Goal: Complete application form

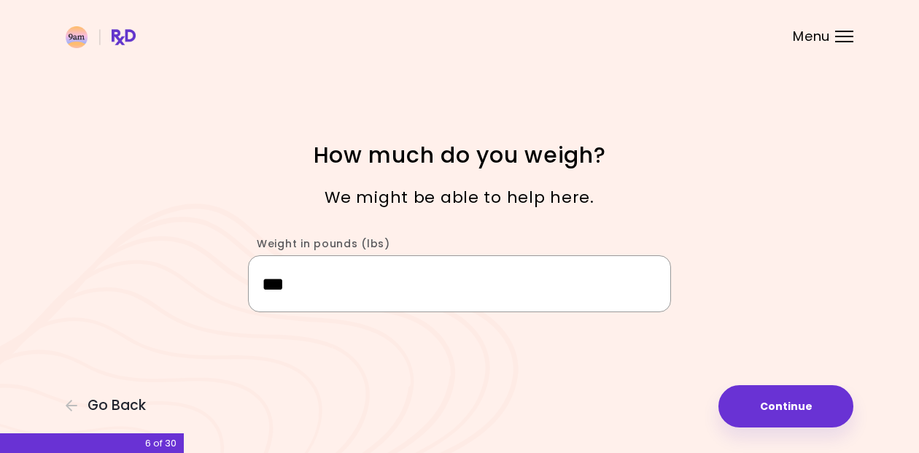
click at [320, 287] on input "***" at bounding box center [459, 283] width 423 height 56
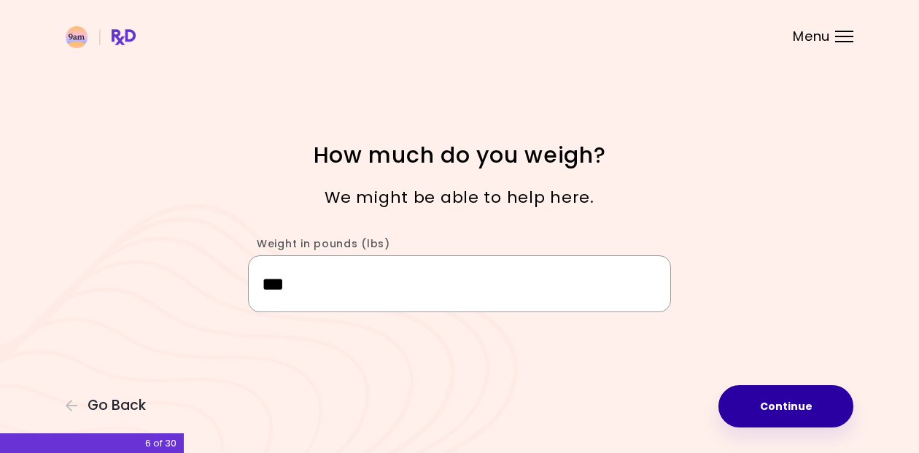
type input "***"
click at [770, 389] on button "Continue" at bounding box center [786, 406] width 135 height 42
select select "****"
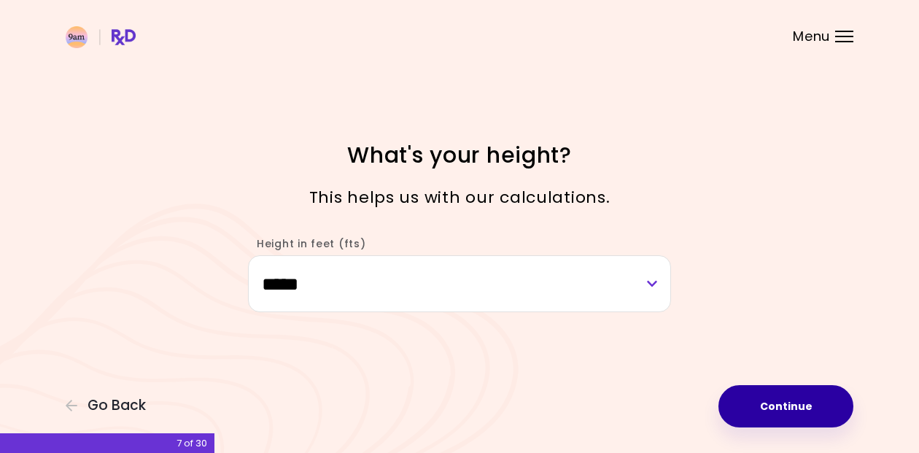
click at [789, 406] on button "Continue" at bounding box center [786, 406] width 135 height 42
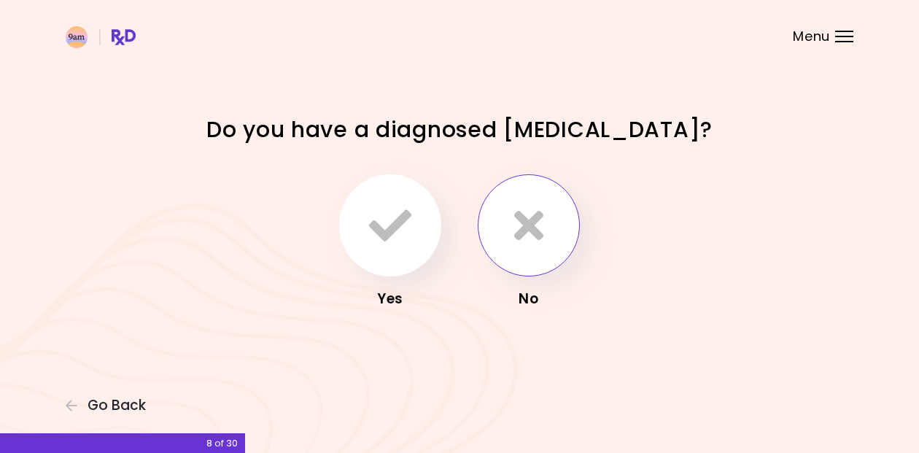
click at [553, 234] on button "button" at bounding box center [529, 225] width 102 height 102
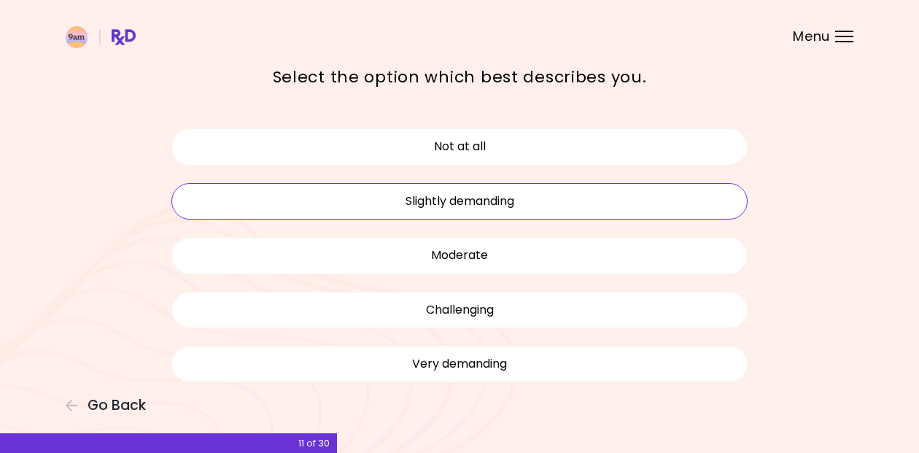
scroll to position [61, 0]
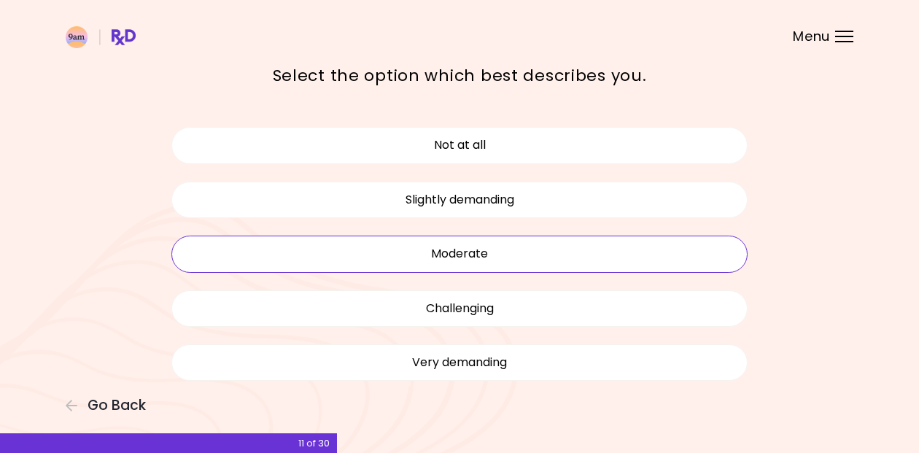
click at [476, 255] on button "Moderate" at bounding box center [459, 254] width 576 height 36
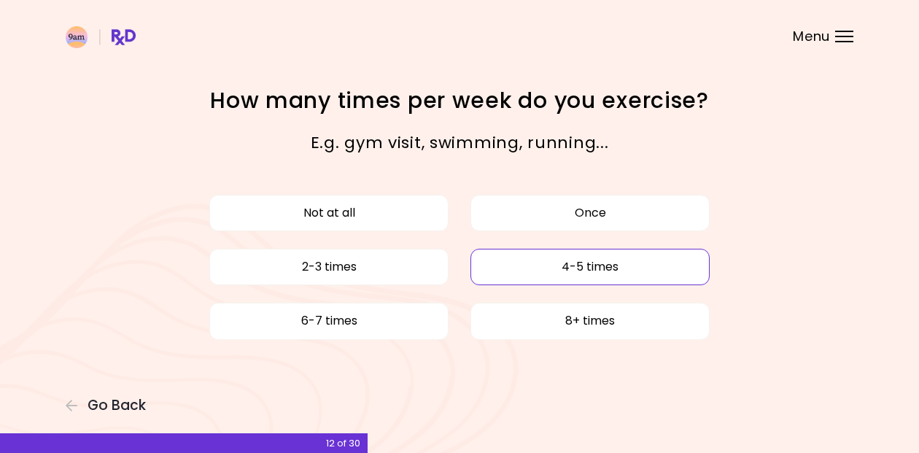
click at [572, 266] on button "4-5 times" at bounding box center [590, 267] width 239 height 36
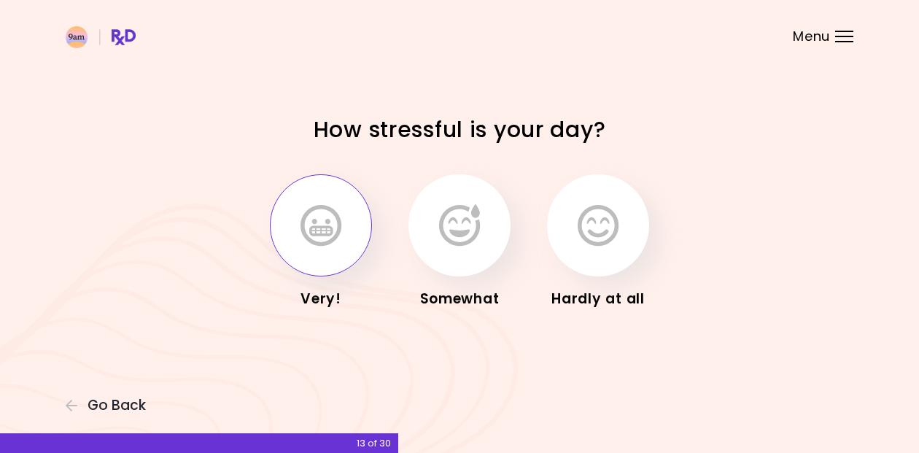
click at [340, 223] on icon "button" at bounding box center [321, 225] width 41 height 42
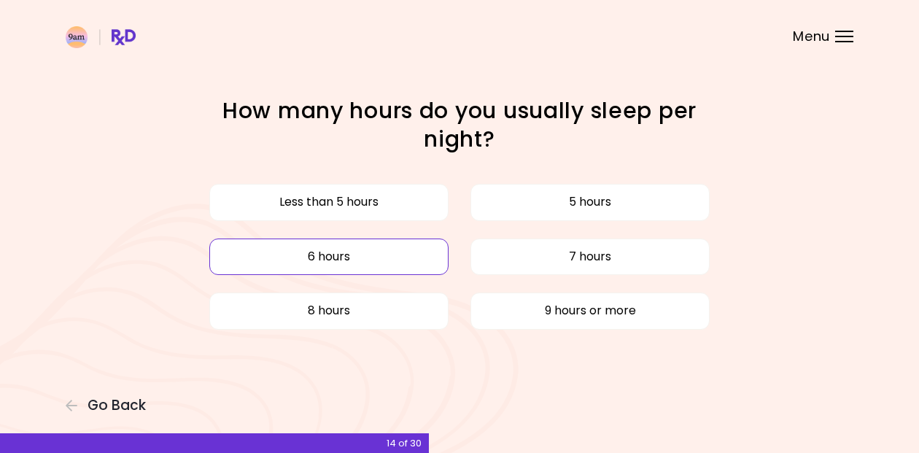
click at [343, 247] on button "6 hours" at bounding box center [328, 257] width 239 height 36
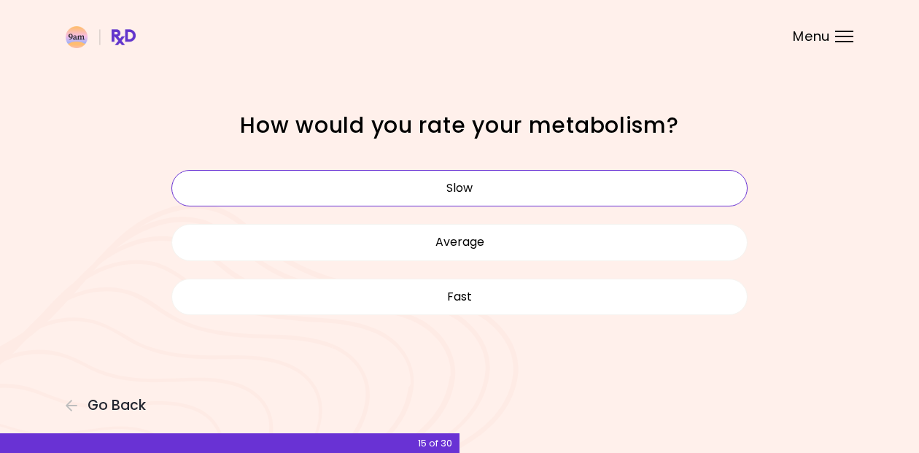
click at [492, 182] on button "Slow" at bounding box center [459, 188] width 576 height 36
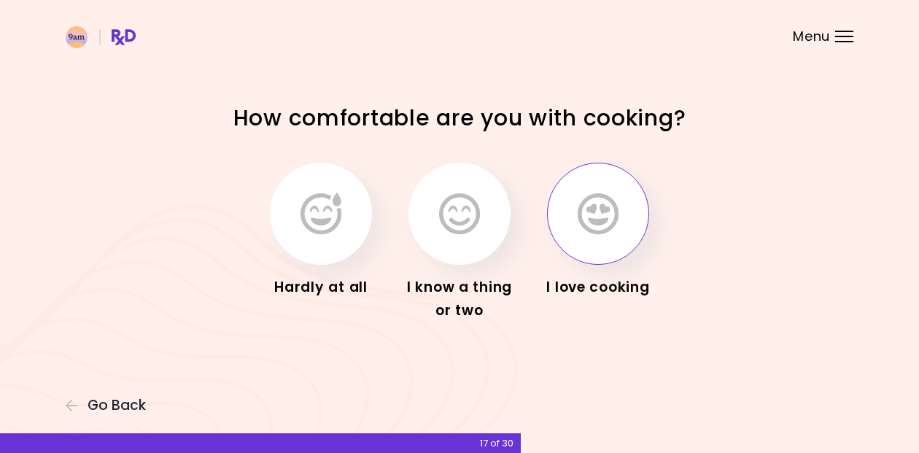
click at [604, 213] on icon "button" at bounding box center [598, 214] width 41 height 42
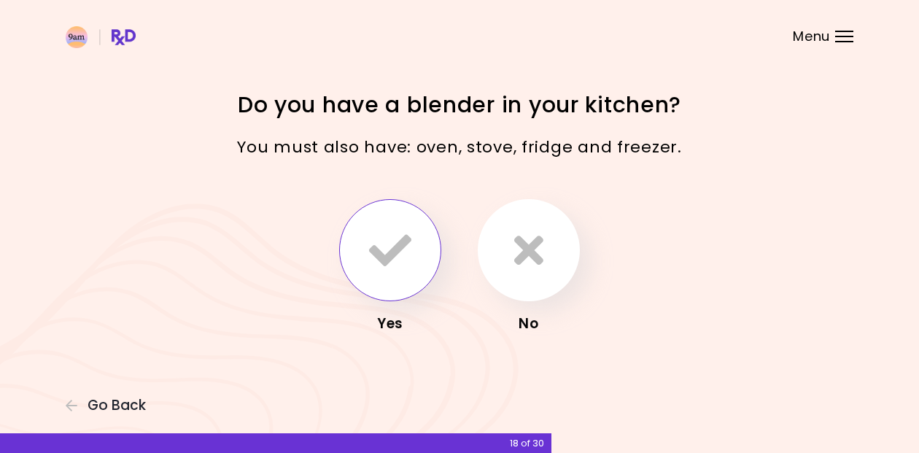
click at [401, 259] on icon "button" at bounding box center [390, 250] width 42 height 42
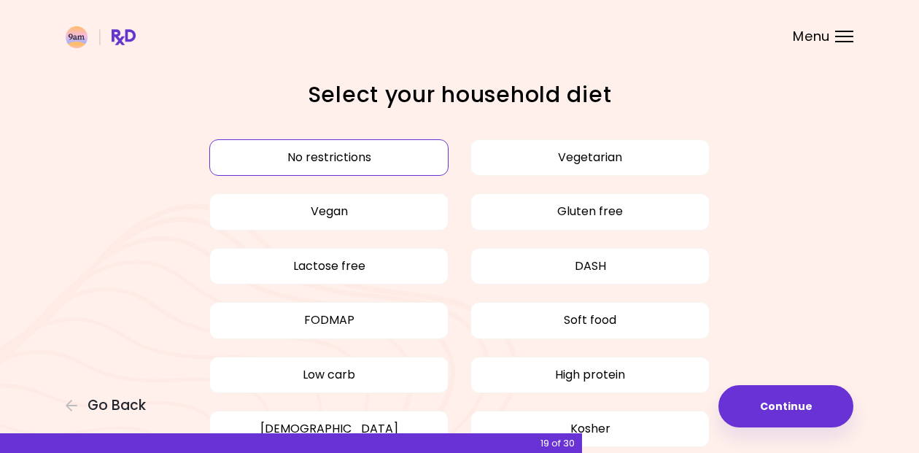
click at [413, 152] on button "No restrictions" at bounding box center [328, 157] width 239 height 36
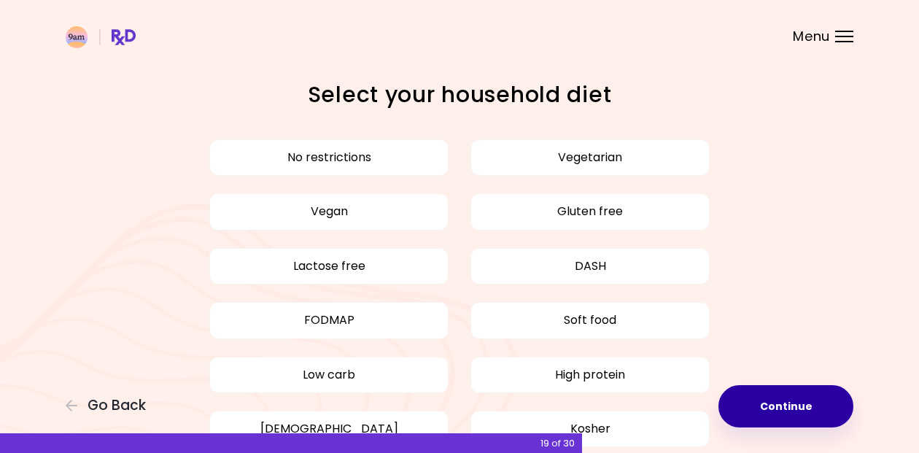
click at [785, 409] on button "Continue" at bounding box center [786, 406] width 135 height 42
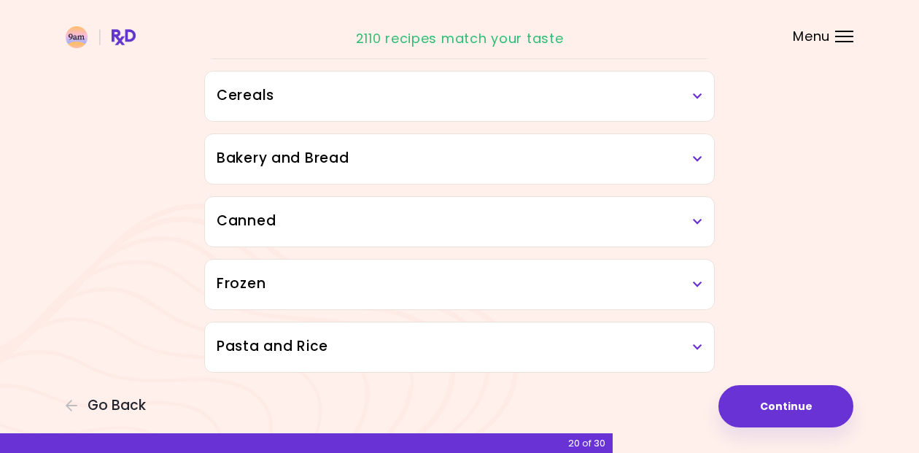
scroll to position [834, 0]
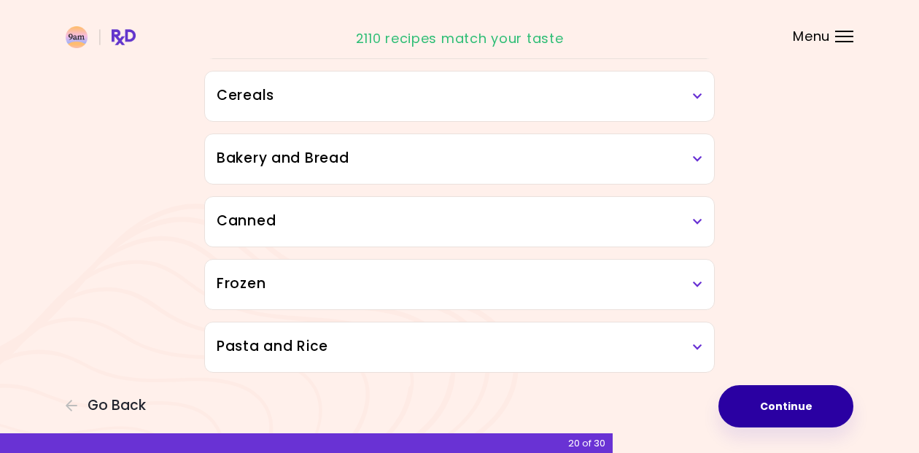
click at [794, 403] on button "Continue" at bounding box center [786, 406] width 135 height 42
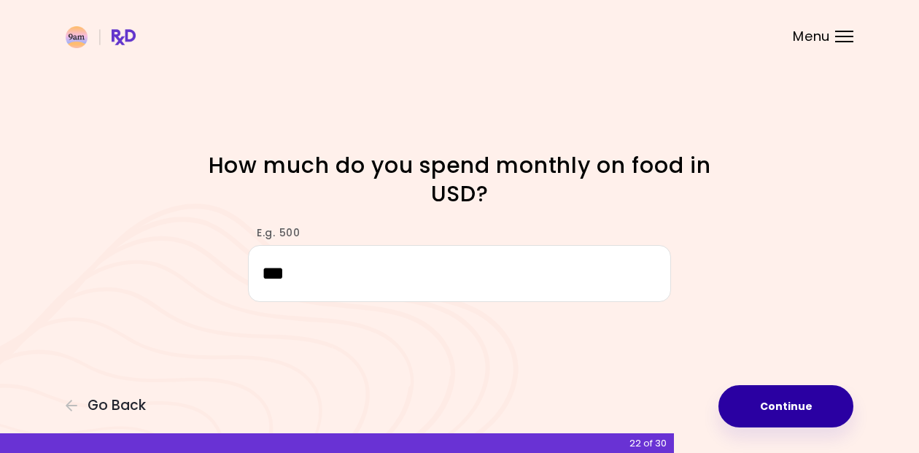
type input "***"
click at [761, 409] on button "Continue" at bounding box center [786, 406] width 135 height 42
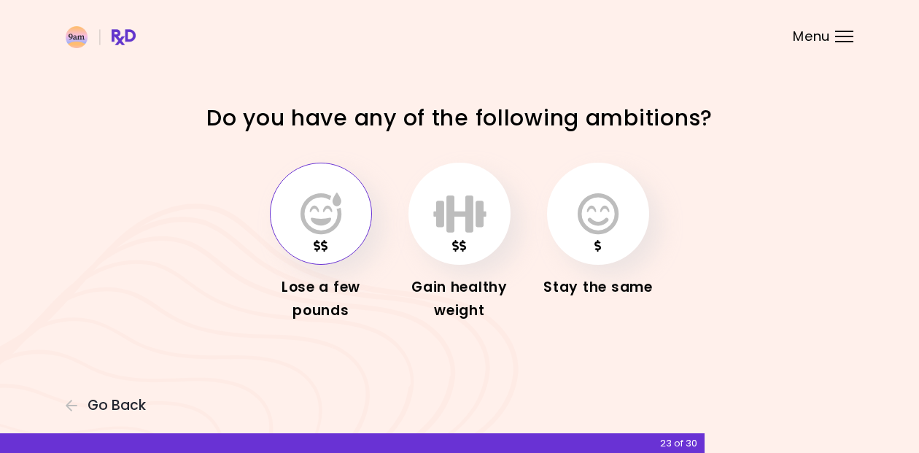
click at [326, 228] on icon "button" at bounding box center [321, 214] width 41 height 42
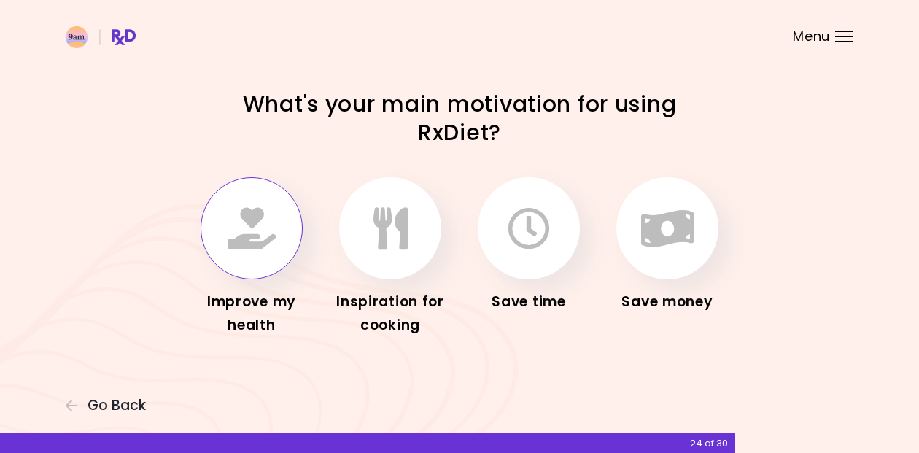
click at [260, 231] on icon "button" at bounding box center [251, 228] width 47 height 42
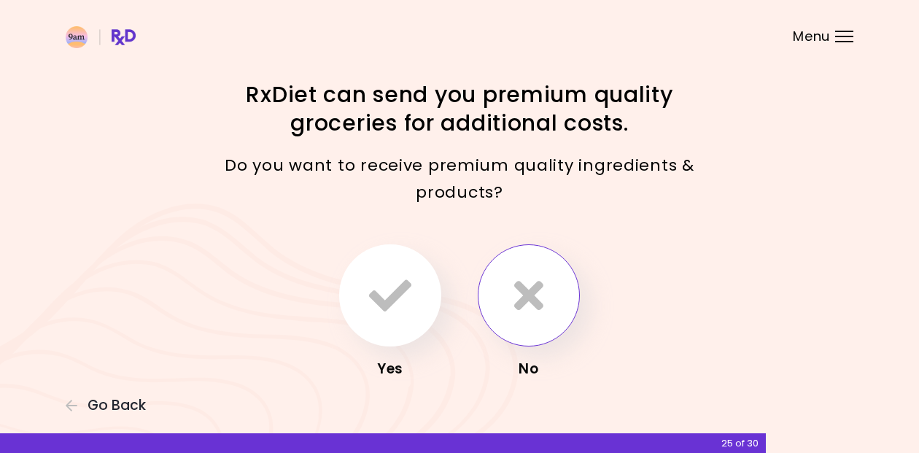
click at [540, 308] on icon "button" at bounding box center [528, 295] width 29 height 42
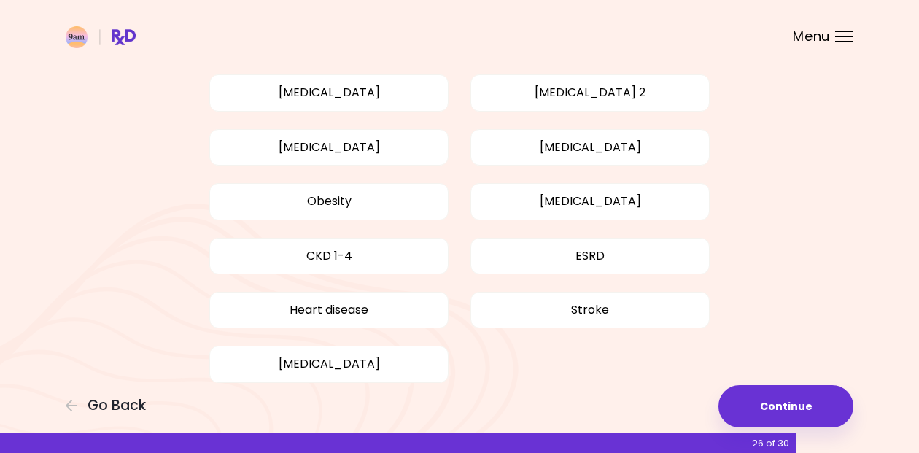
scroll to position [123, 0]
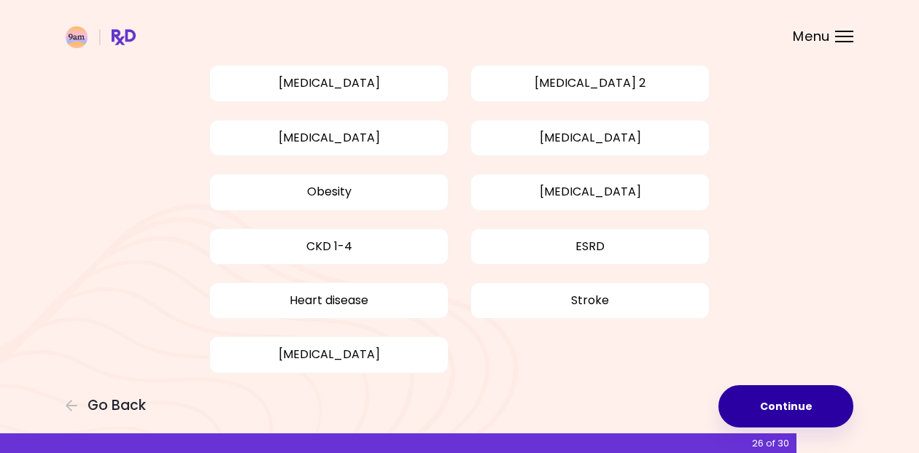
click at [793, 400] on button "Continue" at bounding box center [786, 406] width 135 height 42
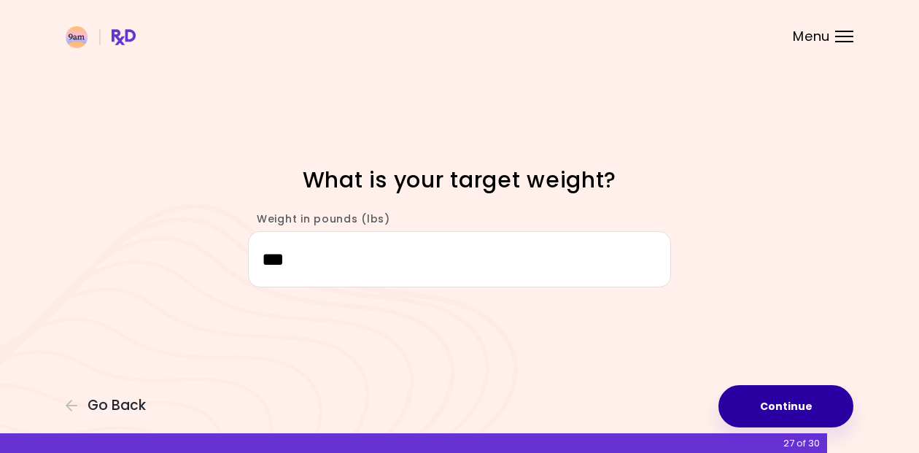
type input "***"
click at [787, 394] on button "Continue" at bounding box center [786, 406] width 135 height 42
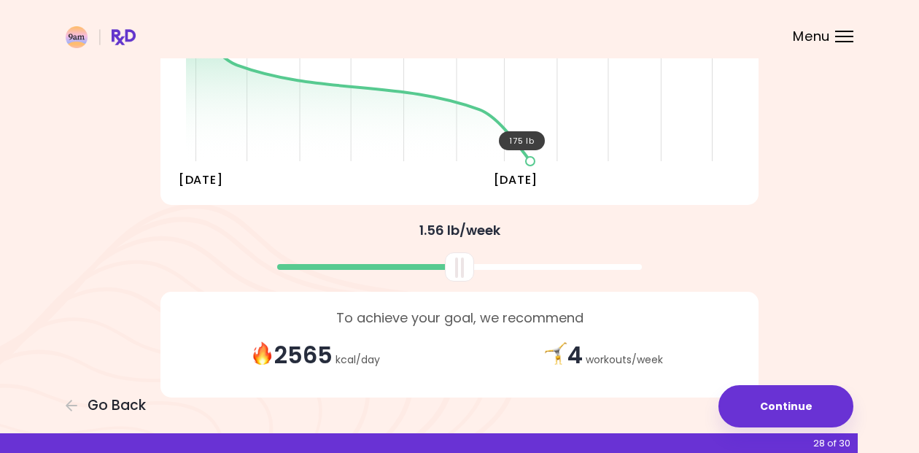
scroll to position [267, 0]
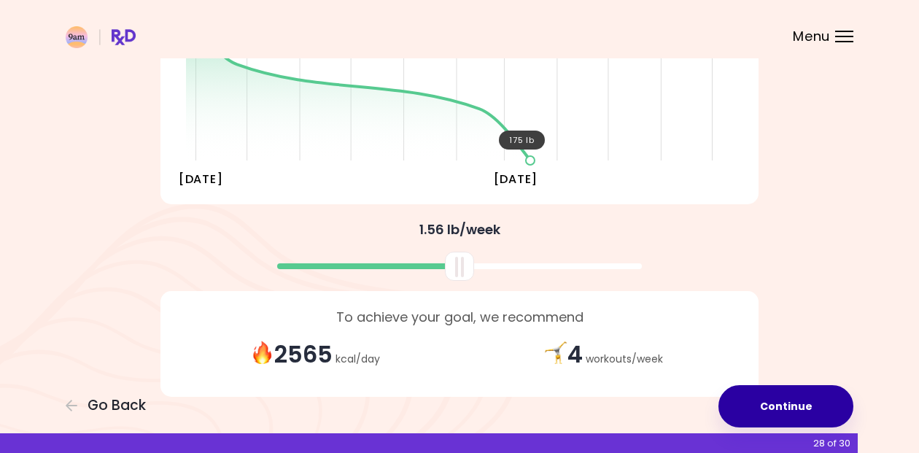
click at [784, 396] on button "Continue" at bounding box center [786, 406] width 135 height 42
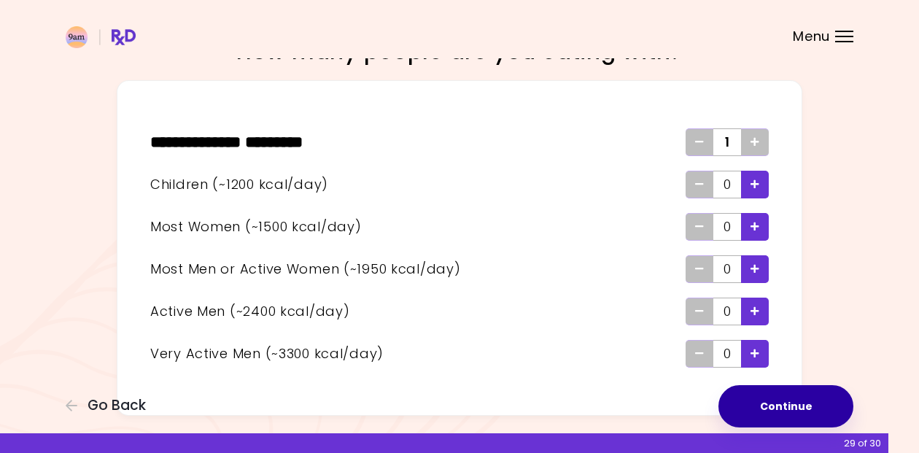
scroll to position [40, 0]
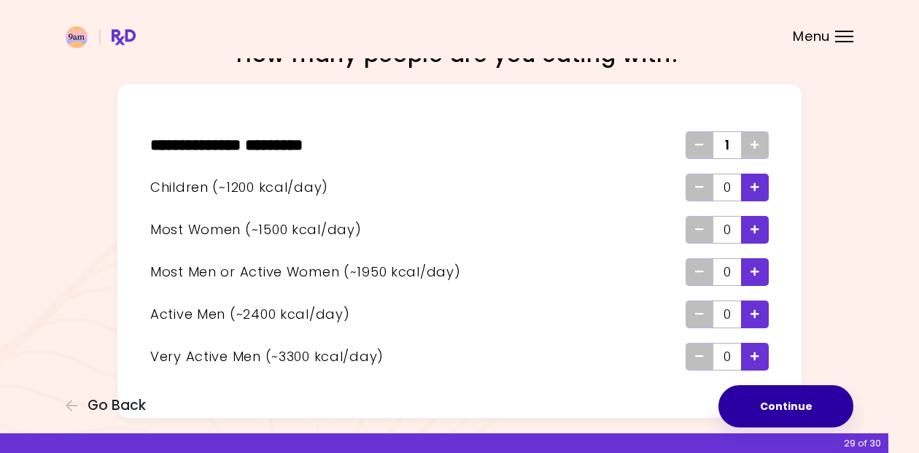
click at [802, 406] on button "Continue" at bounding box center [786, 406] width 135 height 42
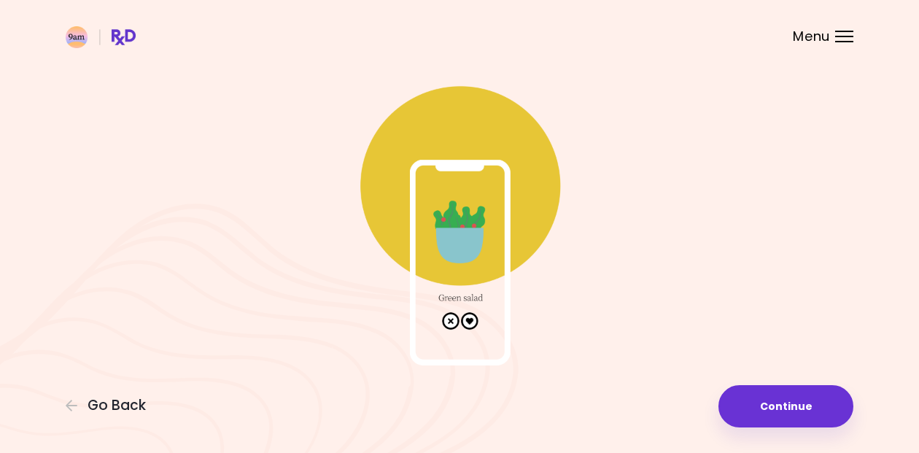
scroll to position [53, 0]
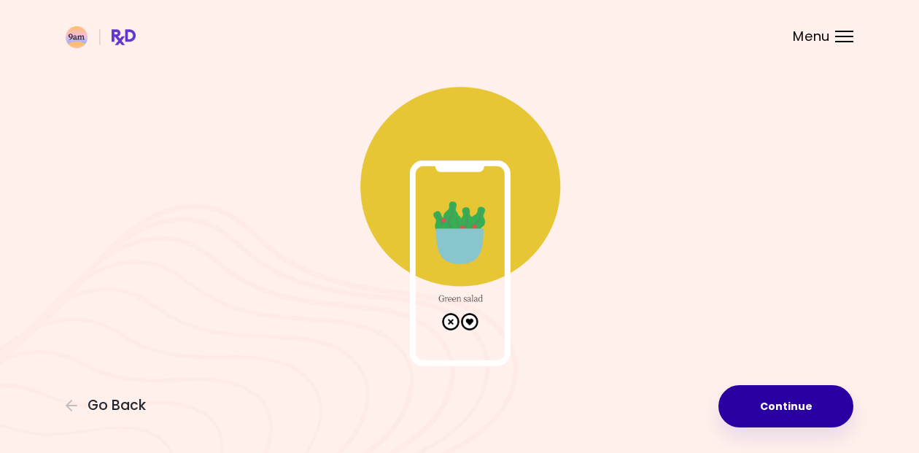
click at [757, 386] on button "Continue" at bounding box center [786, 406] width 135 height 42
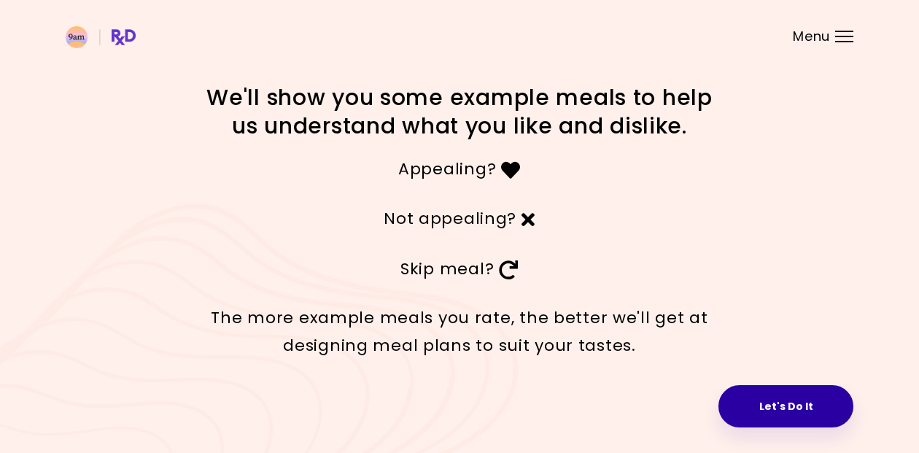
click at [762, 398] on button "Let's Do It" at bounding box center [786, 406] width 135 height 42
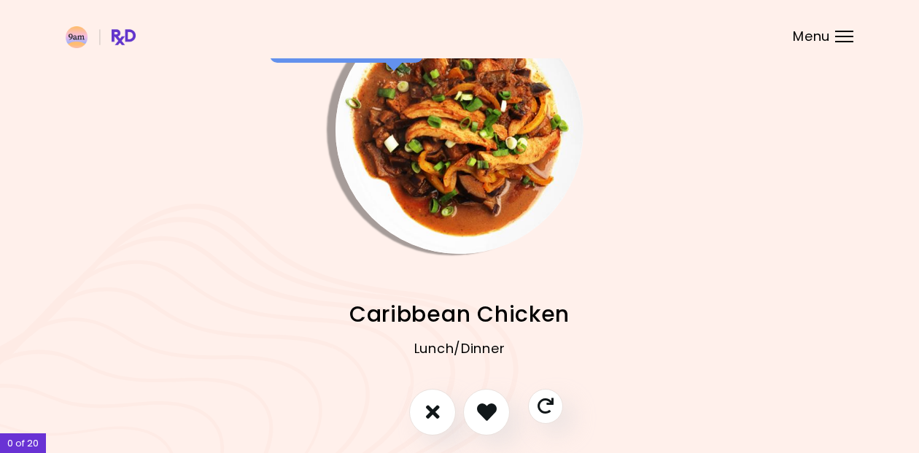
scroll to position [45, 0]
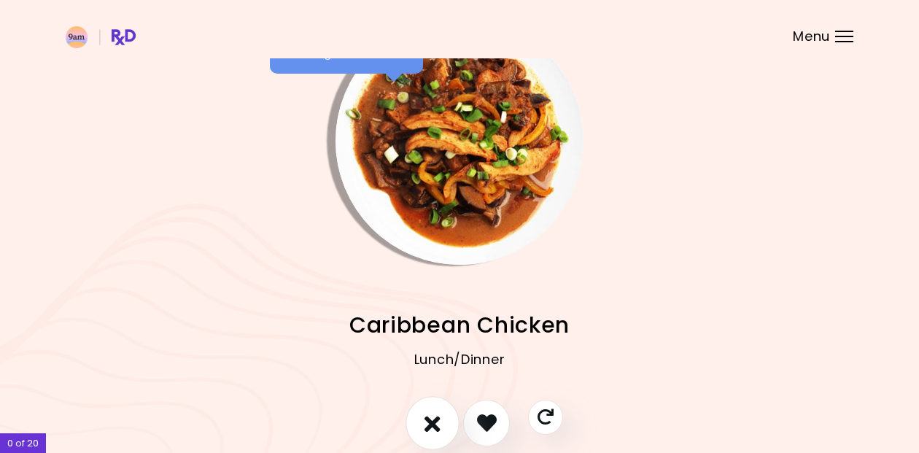
click at [425, 421] on icon "I don't like this recipe" at bounding box center [433, 422] width 16 height 23
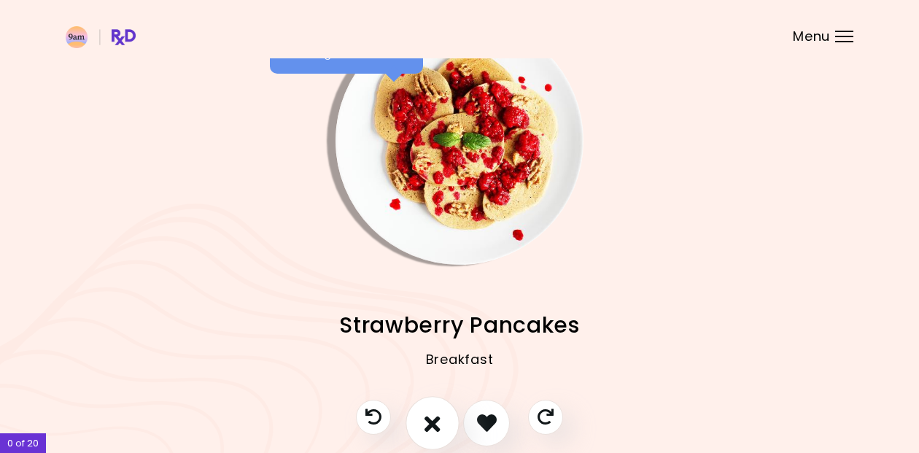
click at [421, 427] on button "I don't like this recipe" at bounding box center [433, 423] width 54 height 54
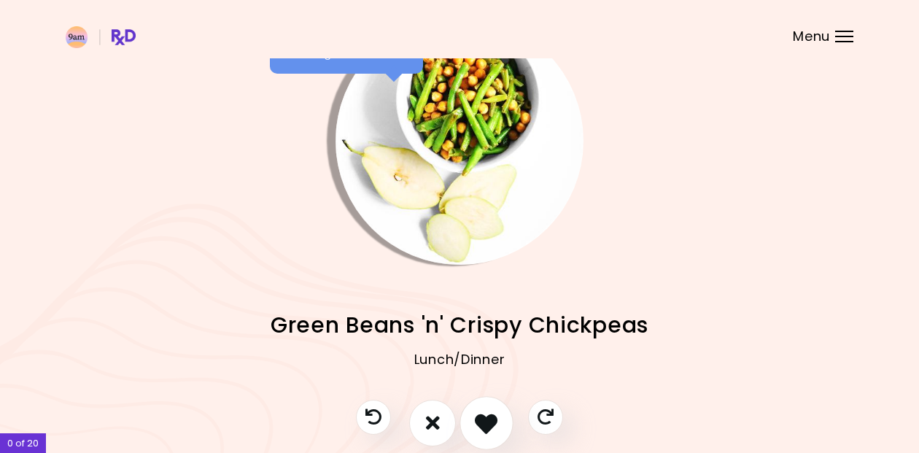
click at [493, 428] on icon "I like this recipe" at bounding box center [486, 422] width 23 height 23
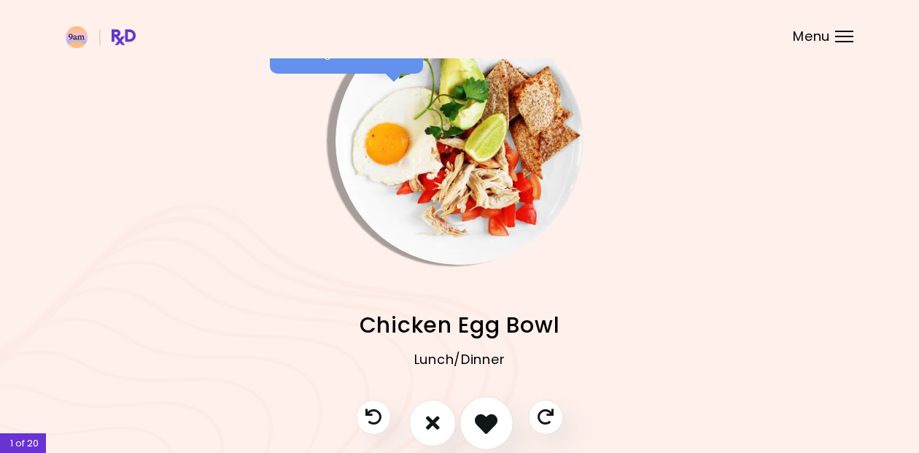
click at [481, 426] on icon "I like this recipe" at bounding box center [486, 422] width 23 height 23
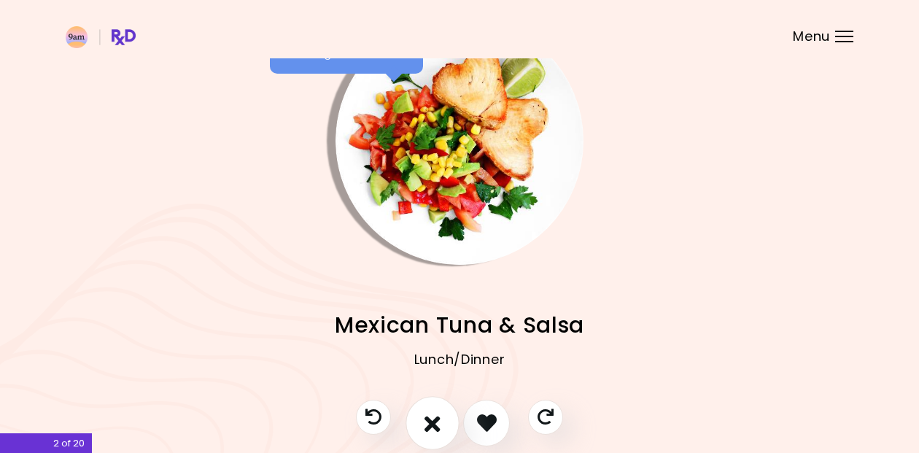
click at [445, 423] on button "I don't like this recipe" at bounding box center [433, 423] width 54 height 54
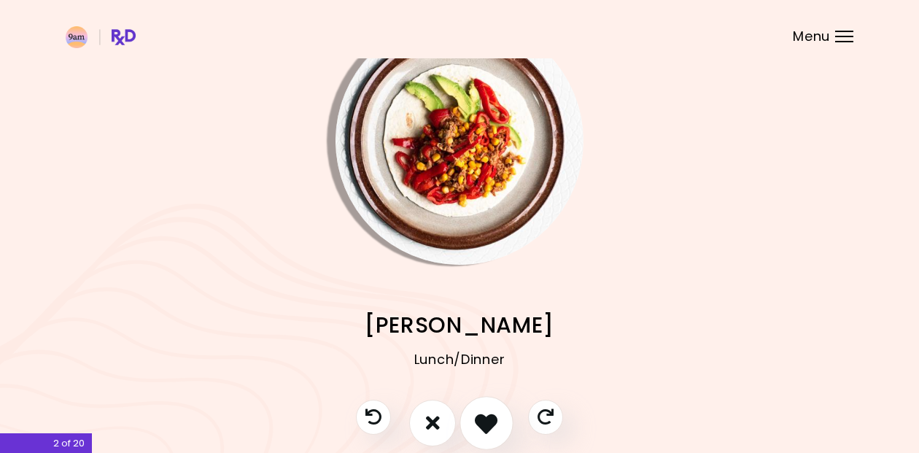
click at [494, 419] on icon "I like this recipe" at bounding box center [486, 422] width 23 height 23
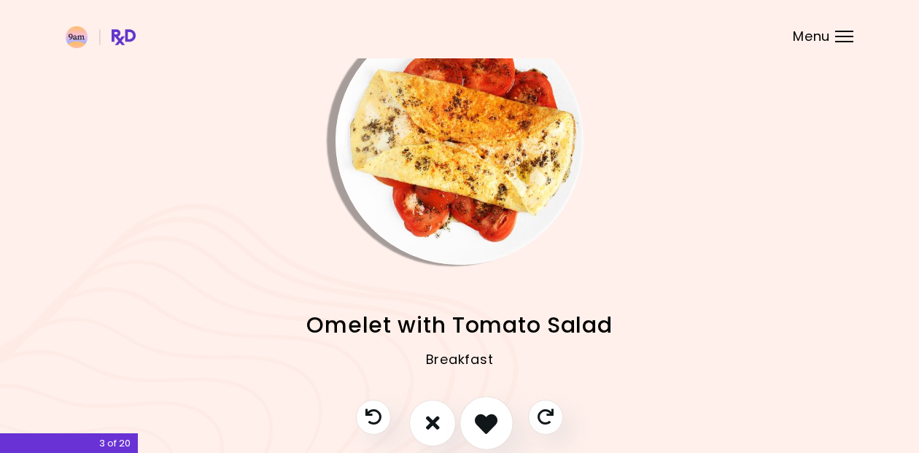
click at [489, 419] on icon "I like this recipe" at bounding box center [486, 422] width 23 height 23
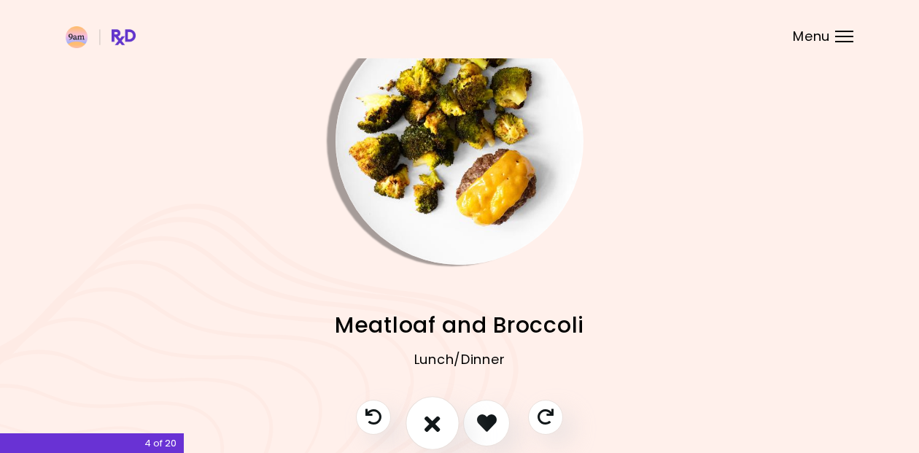
click at [441, 423] on button "I don't like this recipe" at bounding box center [433, 423] width 54 height 54
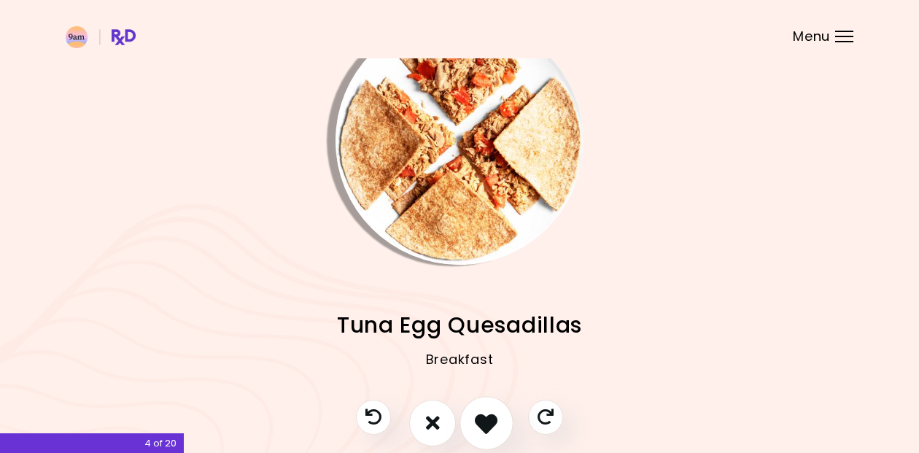
click at [480, 421] on icon "I like this recipe" at bounding box center [486, 422] width 23 height 23
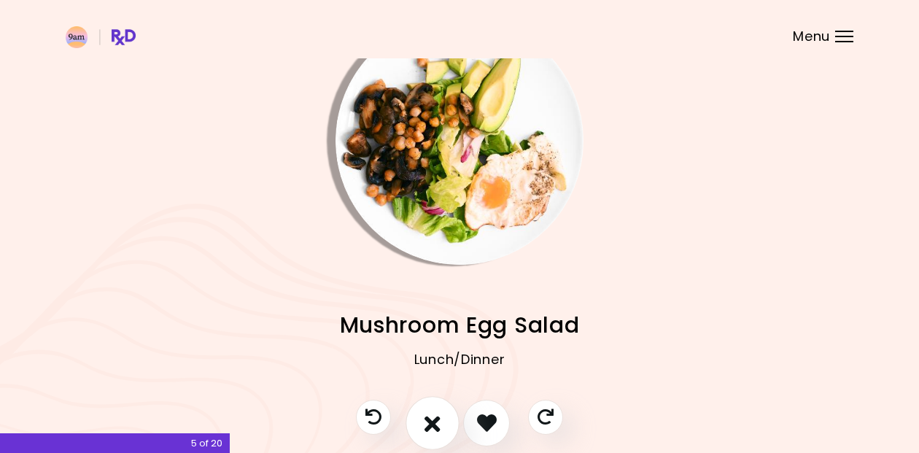
click at [436, 420] on icon "I don't like this recipe" at bounding box center [433, 422] width 16 height 23
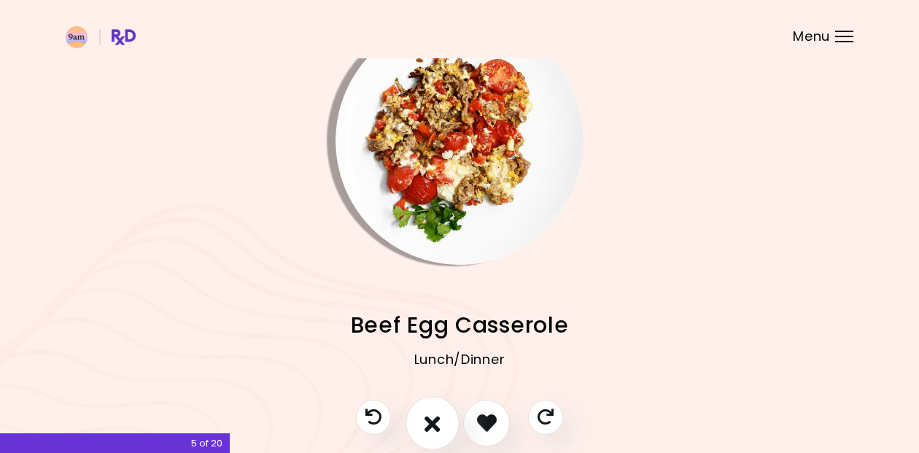
click at [430, 420] on icon "I don't like this recipe" at bounding box center [433, 422] width 16 height 23
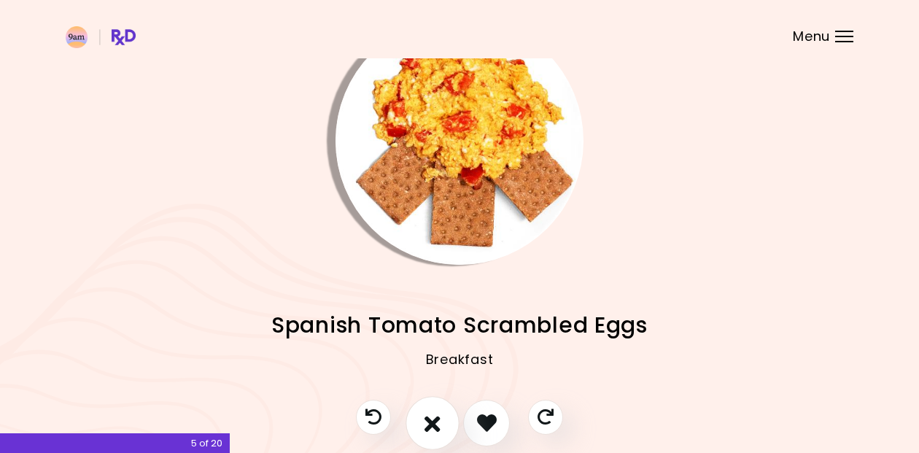
click at [430, 420] on icon "I don't like this recipe" at bounding box center [433, 422] width 16 height 23
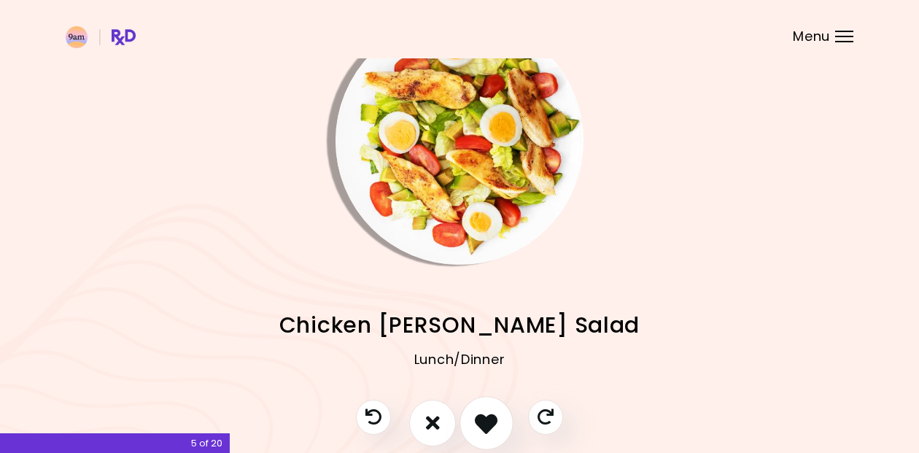
click at [492, 414] on icon "I like this recipe" at bounding box center [486, 422] width 23 height 23
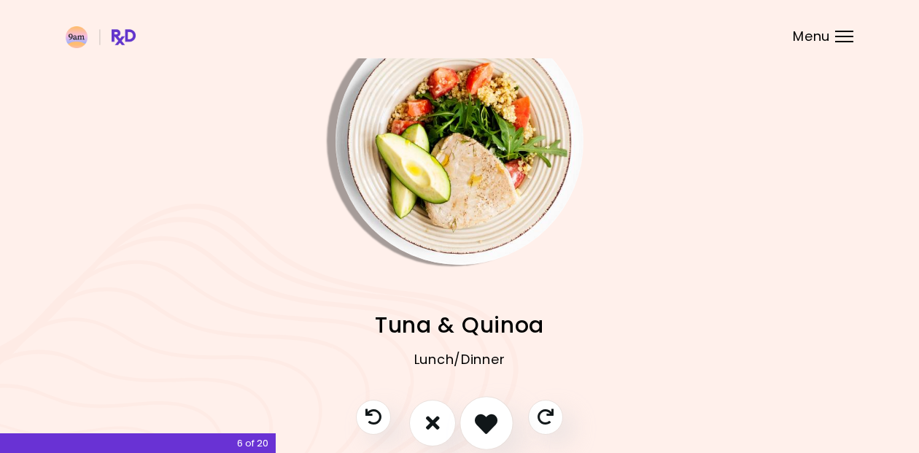
click at [492, 414] on icon "I like this recipe" at bounding box center [486, 422] width 23 height 23
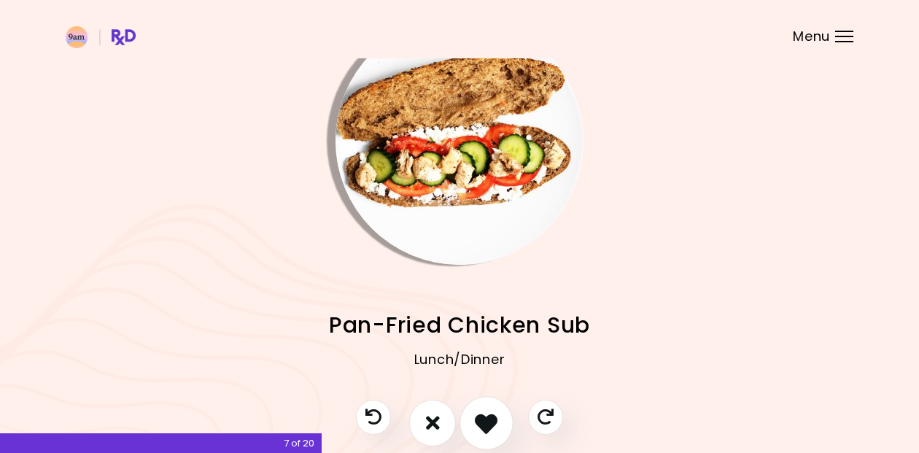
click at [492, 415] on icon "I like this recipe" at bounding box center [486, 422] width 23 height 23
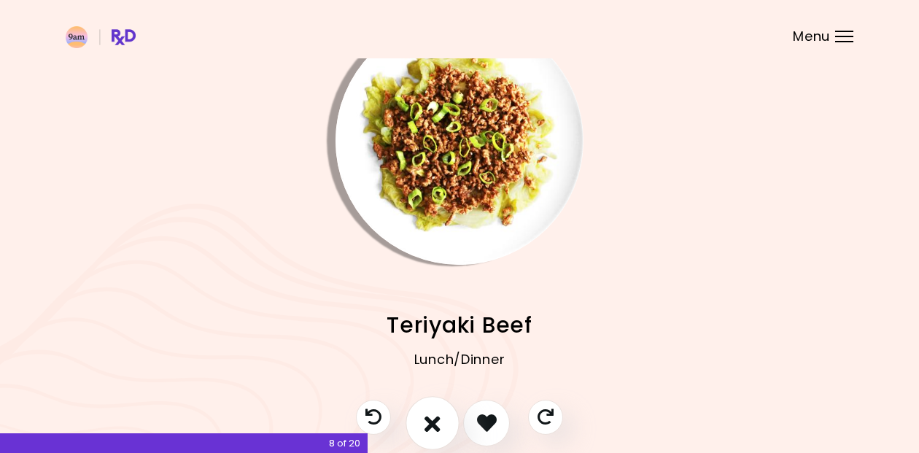
click at [437, 426] on icon "I don't like this recipe" at bounding box center [433, 422] width 16 height 23
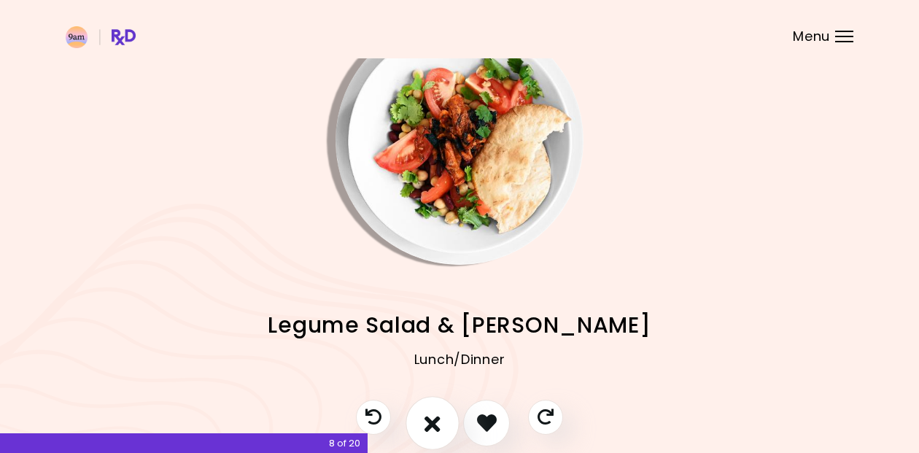
click at [449, 419] on button "I don't like this recipe" at bounding box center [433, 423] width 54 height 54
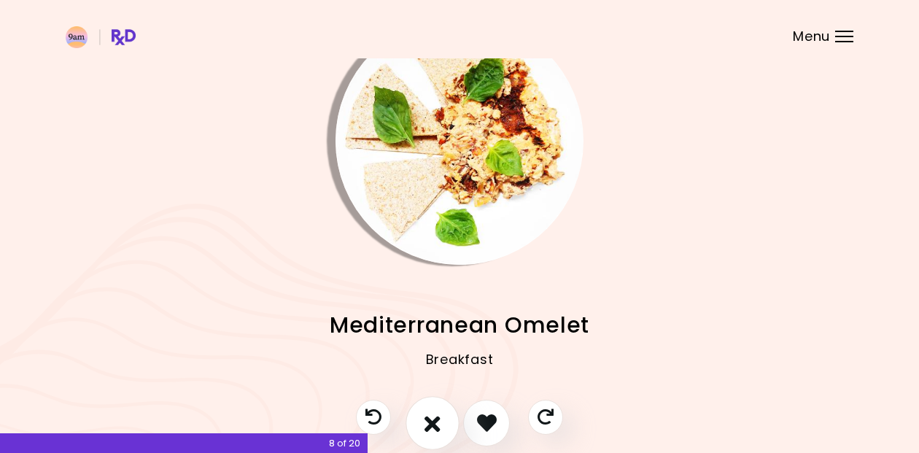
click at [449, 419] on button "I don't like this recipe" at bounding box center [433, 423] width 54 height 54
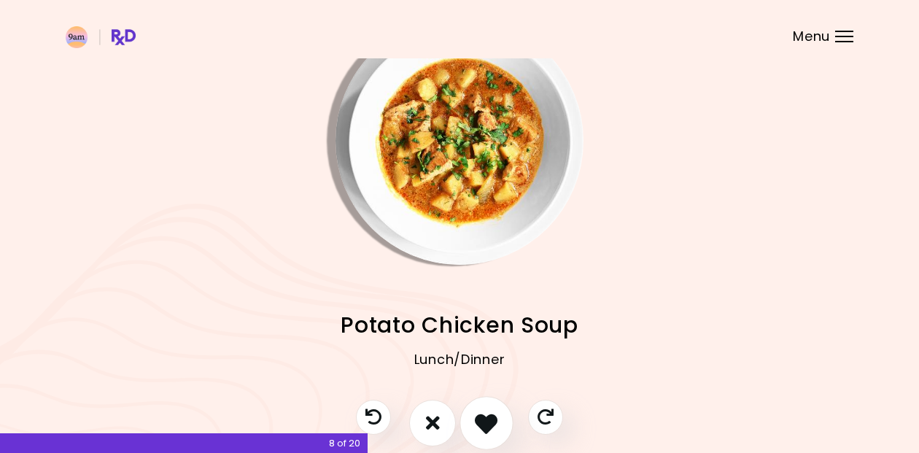
click at [494, 419] on icon "I like this recipe" at bounding box center [486, 422] width 23 height 23
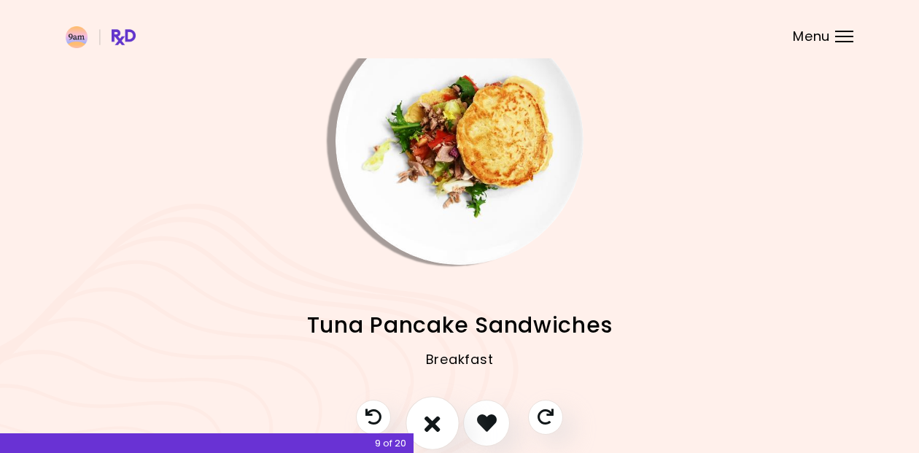
click at [440, 424] on icon "I don't like this recipe" at bounding box center [433, 422] width 16 height 23
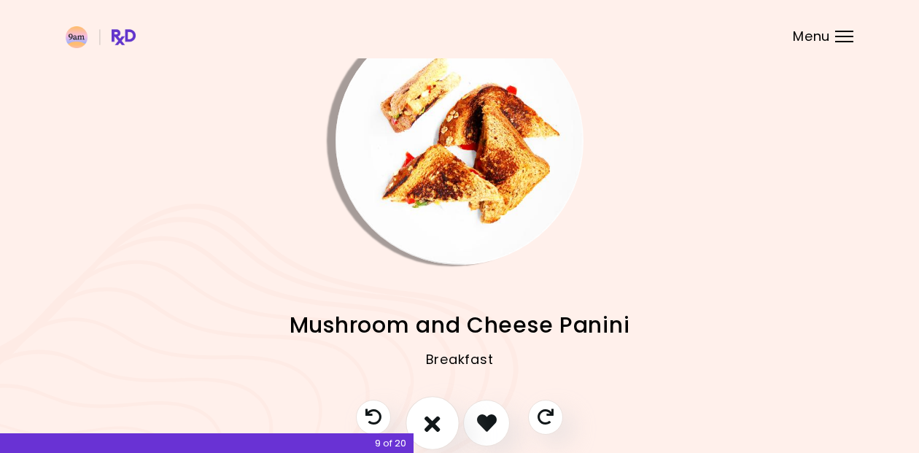
click at [443, 422] on button "I don't like this recipe" at bounding box center [433, 423] width 54 height 54
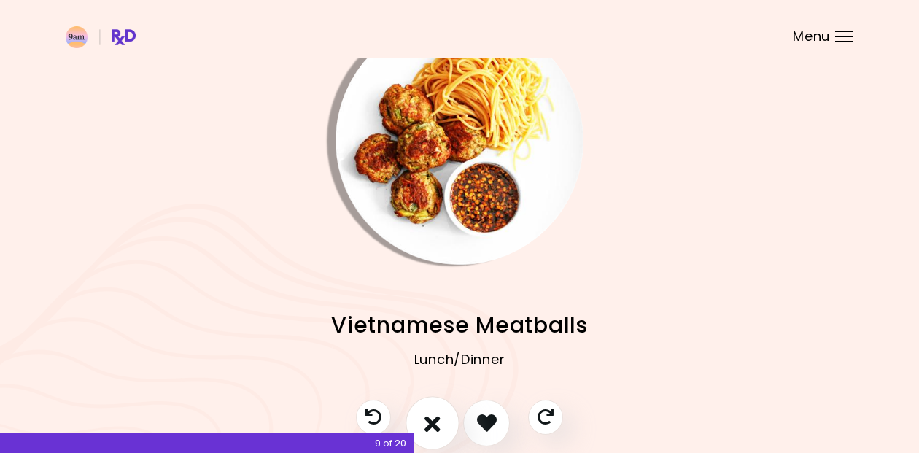
click at [443, 422] on button "I don't like this recipe" at bounding box center [433, 423] width 54 height 54
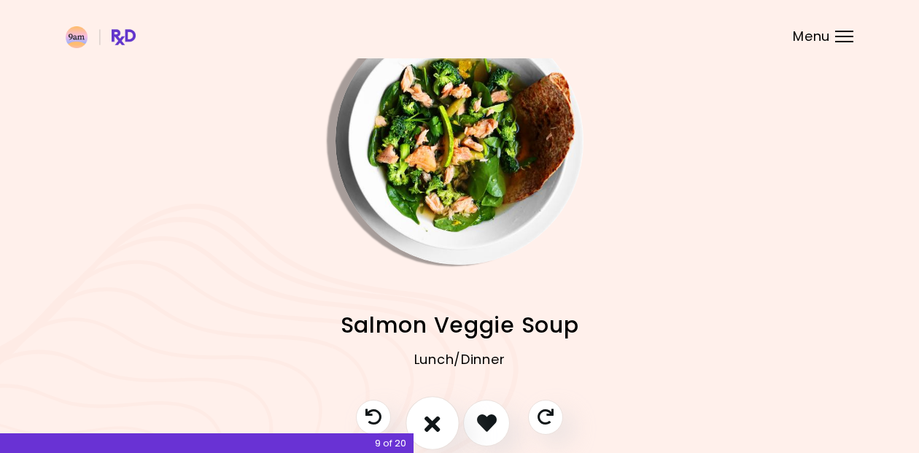
click at [443, 422] on button "I don't like this recipe" at bounding box center [433, 423] width 54 height 54
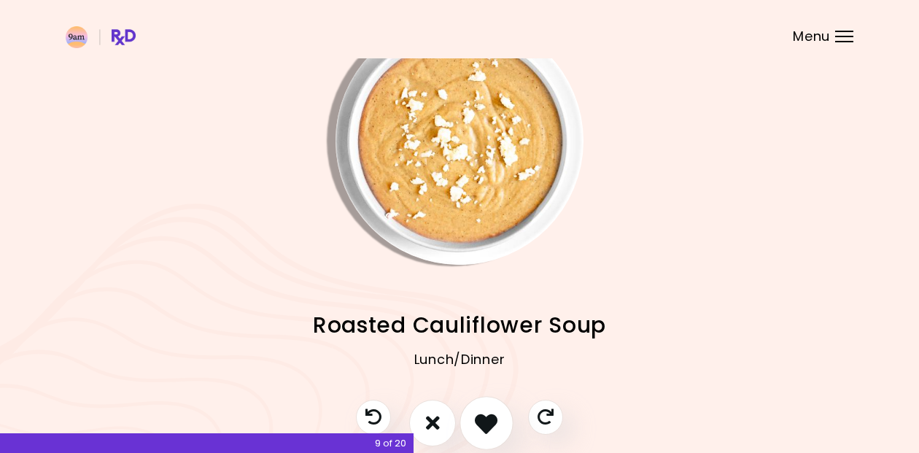
click at [494, 419] on icon "I like this recipe" at bounding box center [486, 422] width 23 height 23
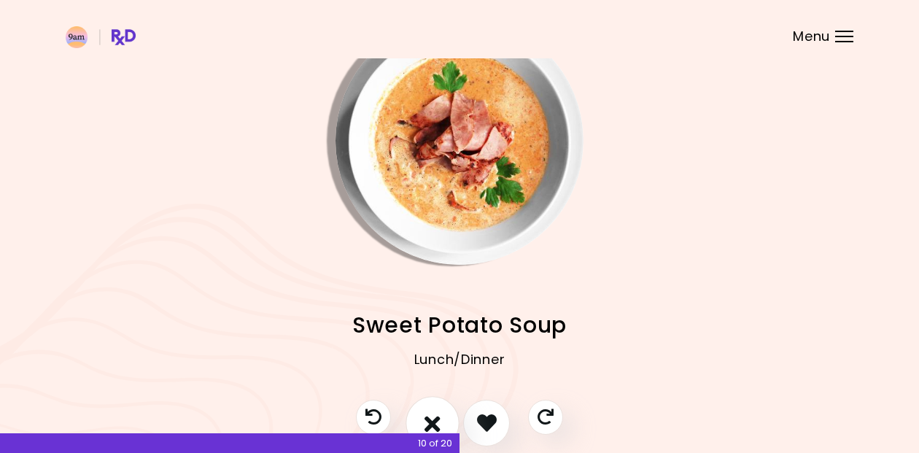
click at [437, 417] on icon "I don't like this recipe" at bounding box center [433, 422] width 16 height 23
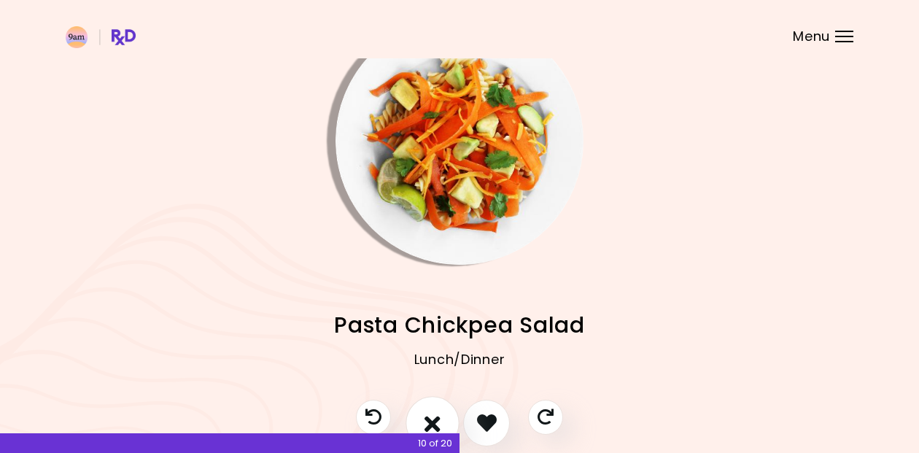
click at [436, 417] on icon "I don't like this recipe" at bounding box center [433, 422] width 16 height 23
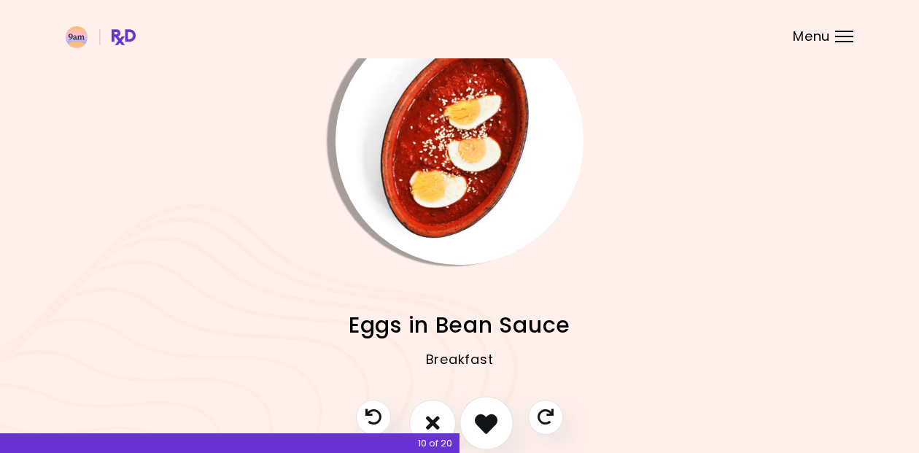
click at [478, 409] on button "I like this recipe" at bounding box center [487, 423] width 54 height 54
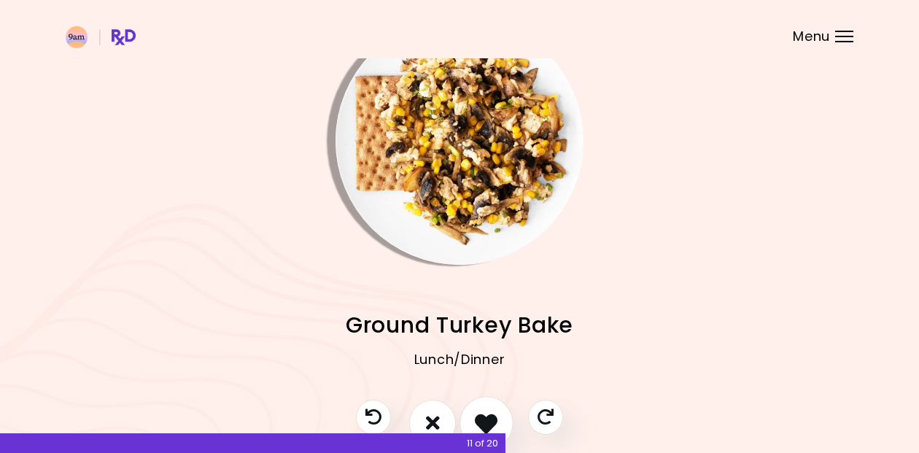
click at [492, 411] on icon "I like this recipe" at bounding box center [486, 422] width 23 height 23
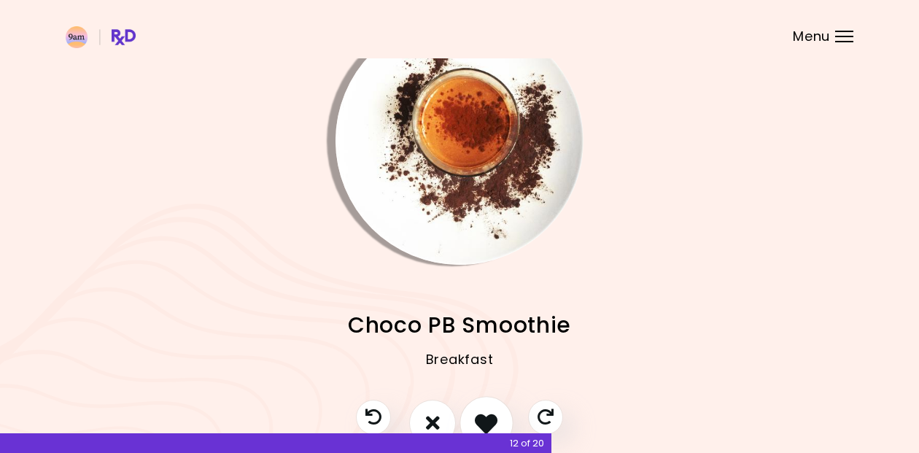
click at [498, 417] on icon "I like this recipe" at bounding box center [486, 422] width 23 height 23
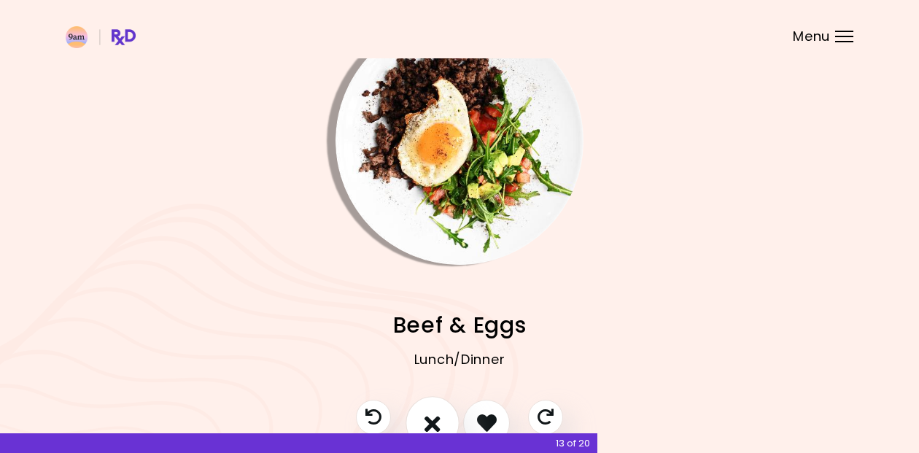
click at [432, 420] on icon "I don't like this recipe" at bounding box center [433, 422] width 16 height 23
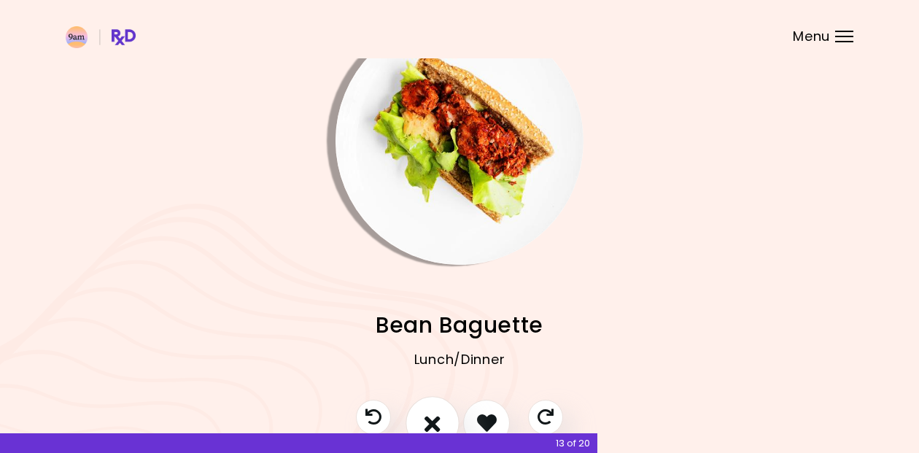
click at [431, 416] on icon "I don't like this recipe" at bounding box center [433, 422] width 16 height 23
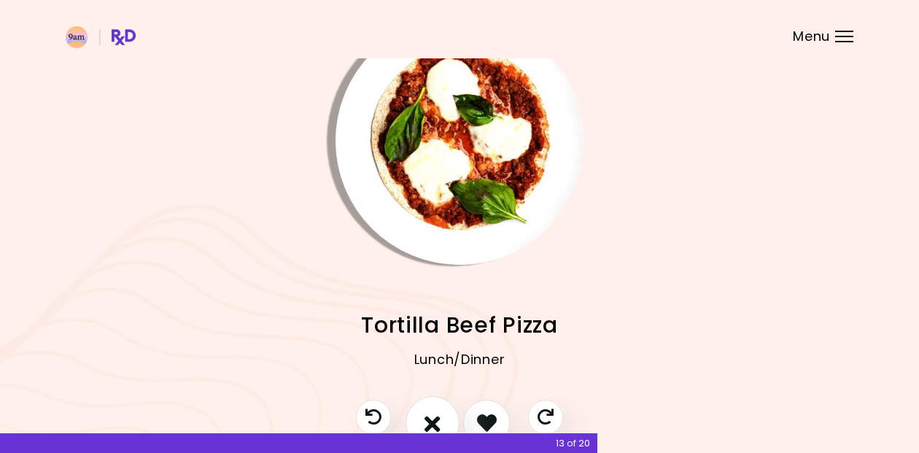
click at [431, 416] on icon "I don't like this recipe" at bounding box center [433, 422] width 16 height 23
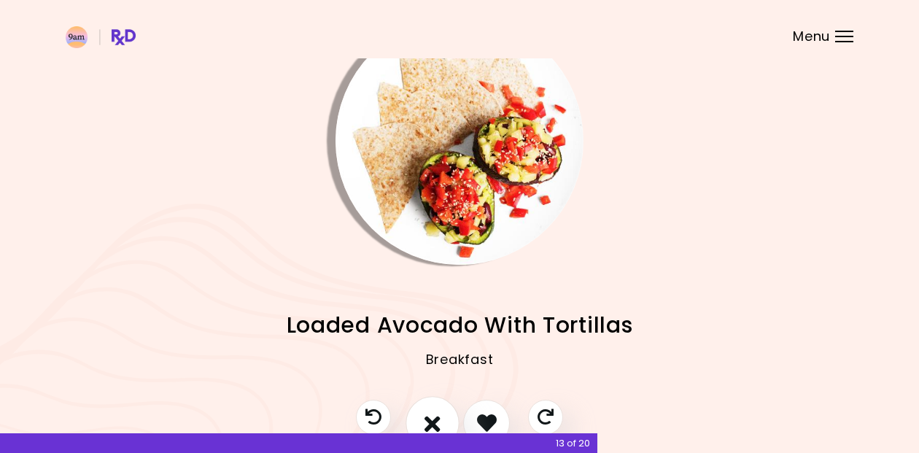
click at [431, 416] on icon "I don't like this recipe" at bounding box center [433, 422] width 16 height 23
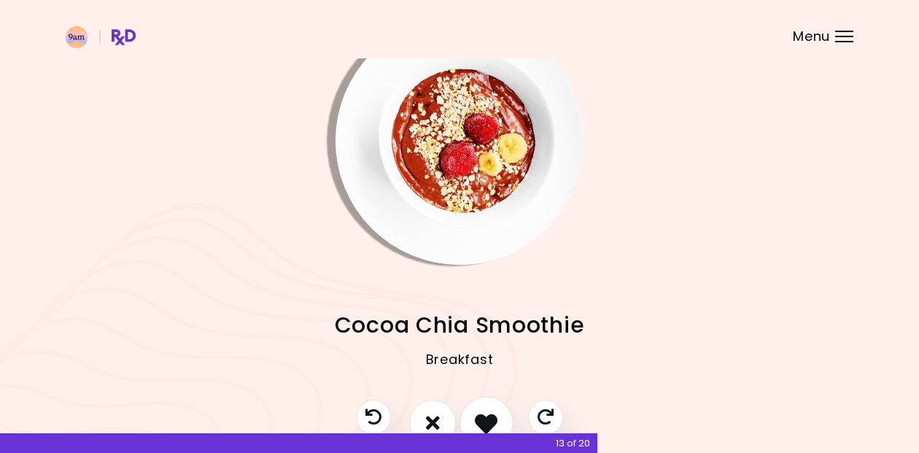
click at [489, 409] on button "I like this recipe" at bounding box center [487, 423] width 54 height 54
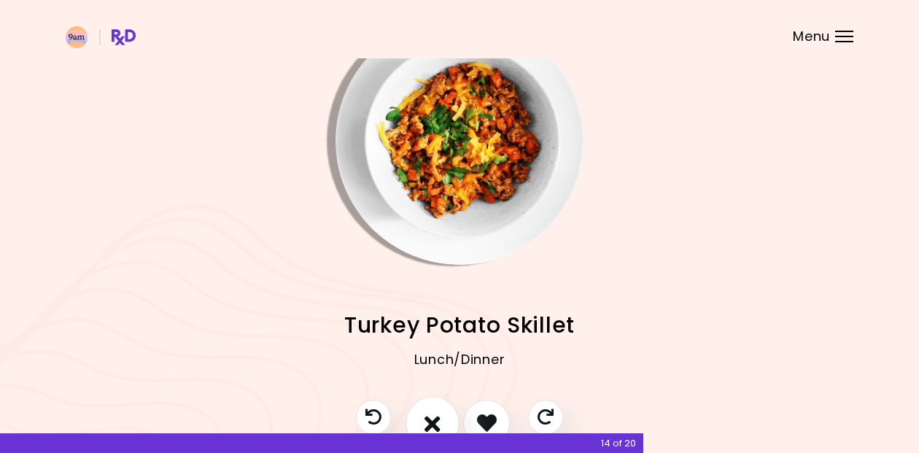
click at [446, 417] on button "I don't like this recipe" at bounding box center [433, 423] width 54 height 54
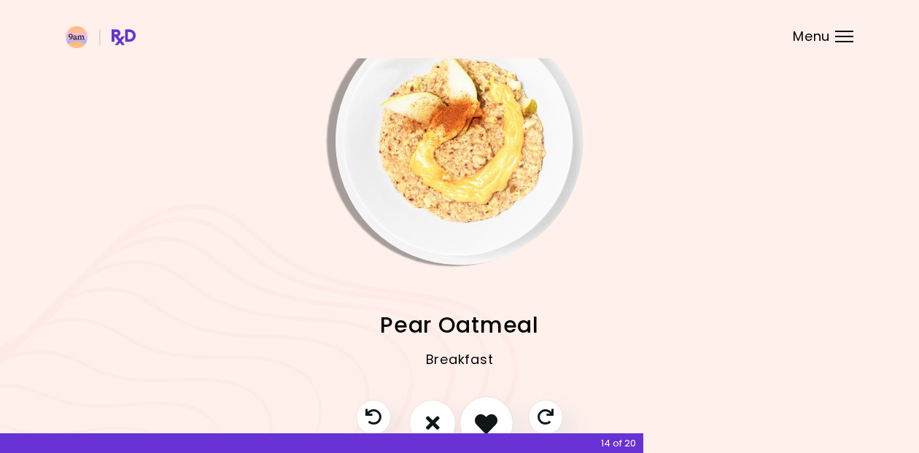
click at [482, 418] on icon "I like this recipe" at bounding box center [486, 422] width 23 height 23
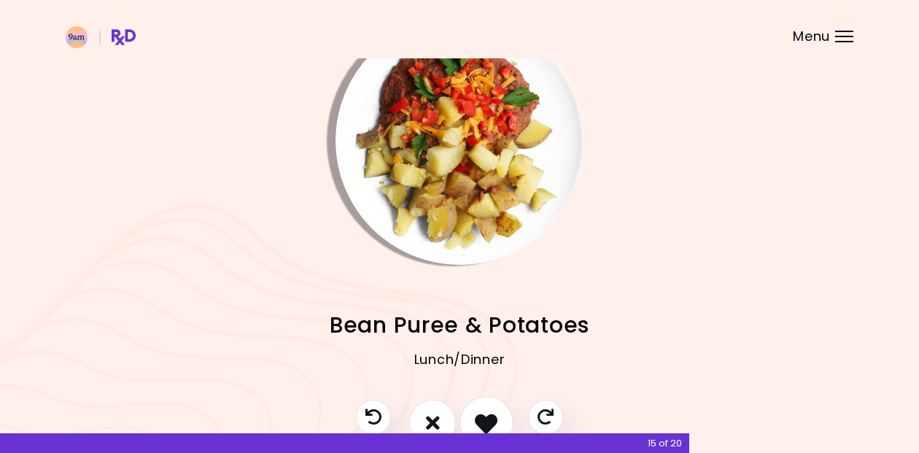
click at [484, 407] on button "I like this recipe" at bounding box center [487, 423] width 54 height 54
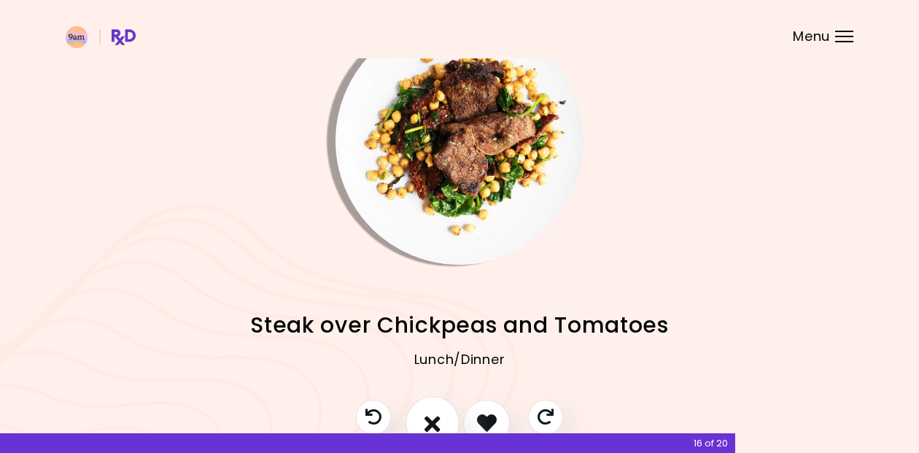
click at [436, 412] on icon "I don't like this recipe" at bounding box center [433, 422] width 16 height 23
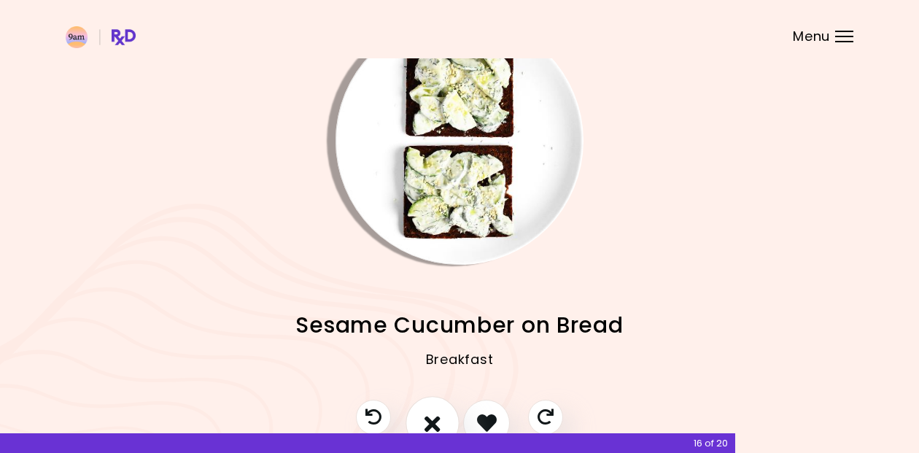
click at [436, 411] on icon "I don't like this recipe" at bounding box center [433, 422] width 16 height 23
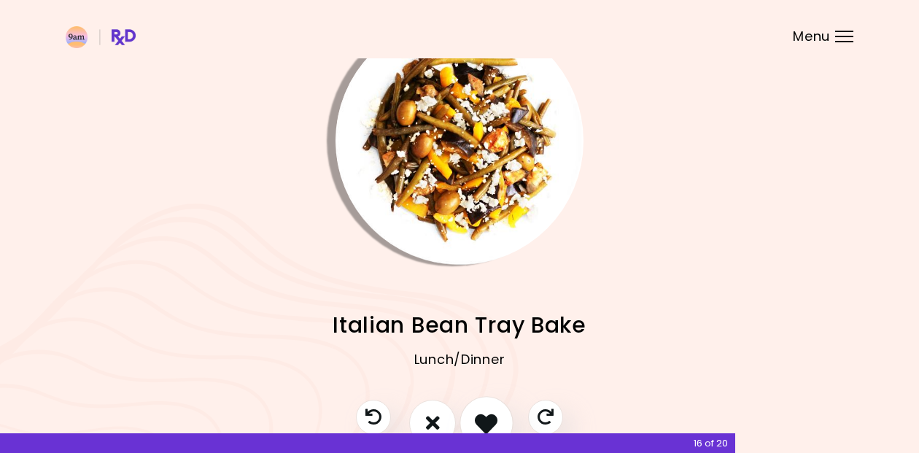
click at [489, 413] on icon "I like this recipe" at bounding box center [486, 422] width 23 height 23
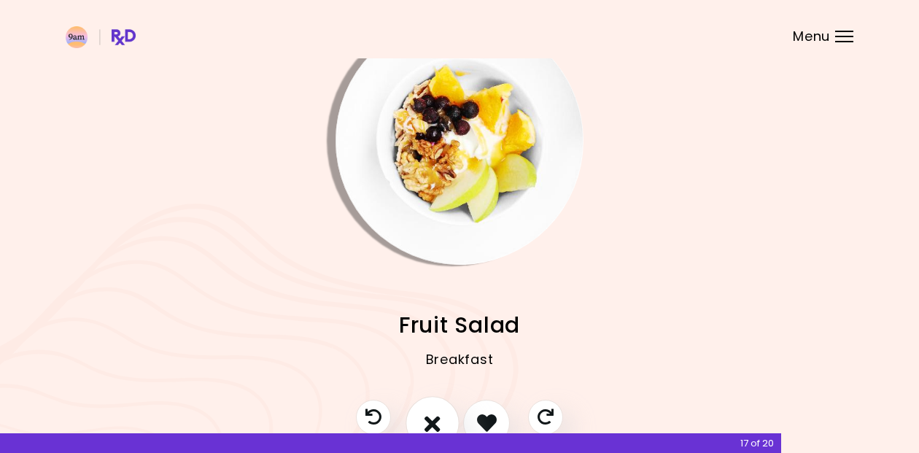
click at [427, 412] on icon "I don't like this recipe" at bounding box center [433, 422] width 16 height 23
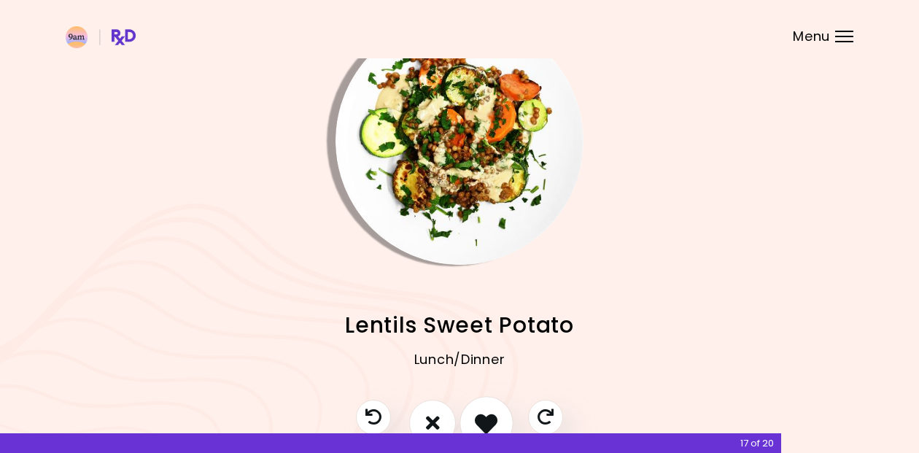
click at [486, 411] on icon "I like this recipe" at bounding box center [486, 422] width 23 height 23
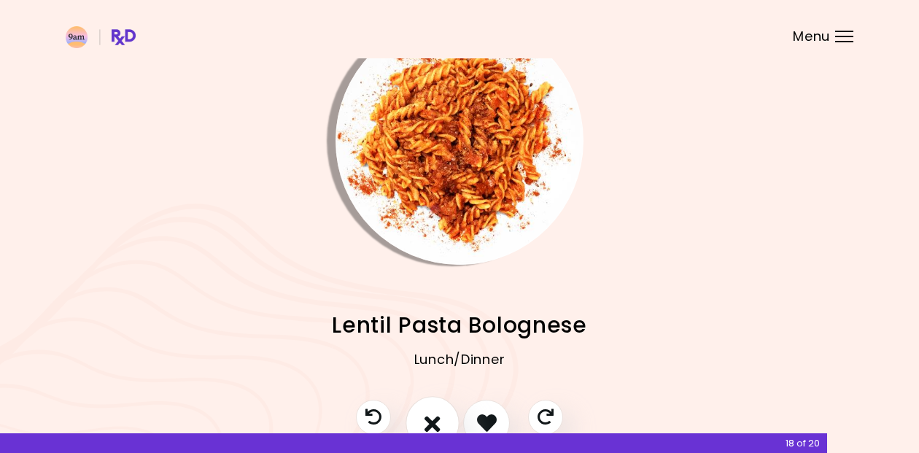
click at [444, 418] on button "I don't like this recipe" at bounding box center [433, 423] width 54 height 54
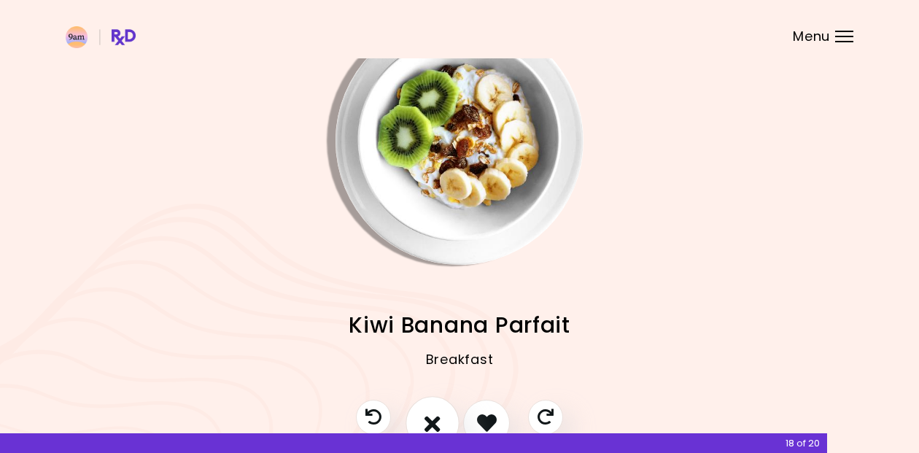
click at [444, 418] on button "I don't like this recipe" at bounding box center [433, 423] width 54 height 54
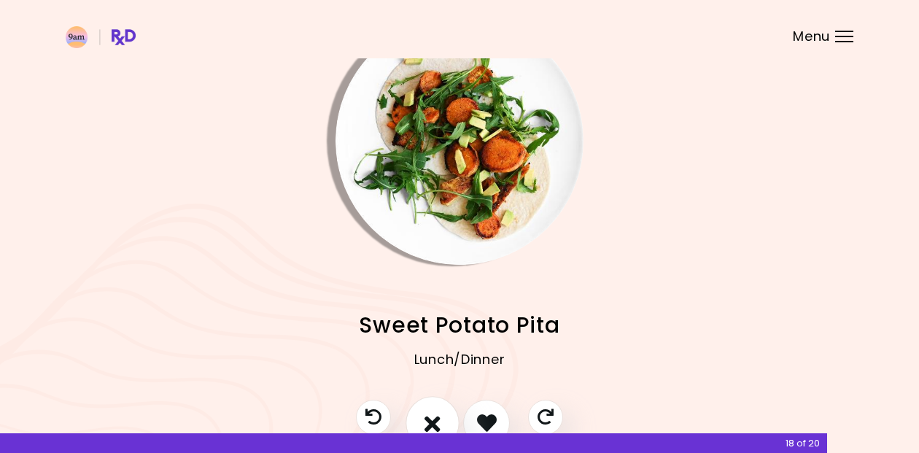
click at [444, 418] on button "I don't like this recipe" at bounding box center [433, 423] width 54 height 54
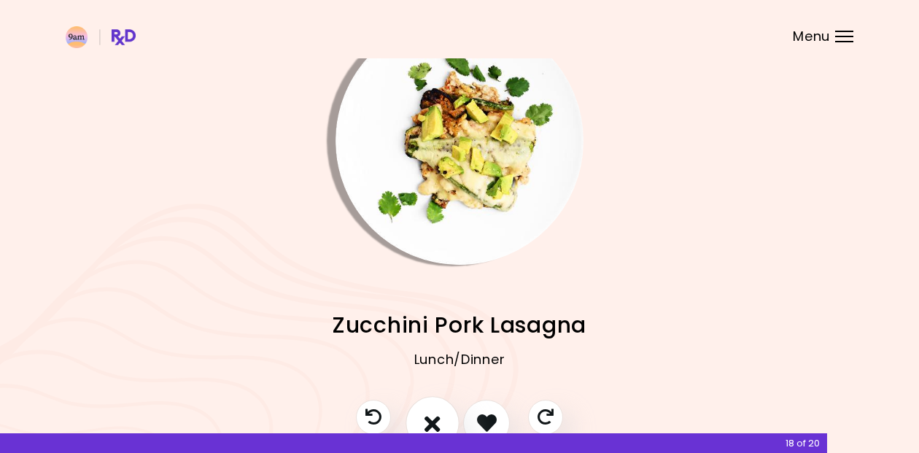
click at [444, 418] on button "I don't like this recipe" at bounding box center [433, 423] width 54 height 54
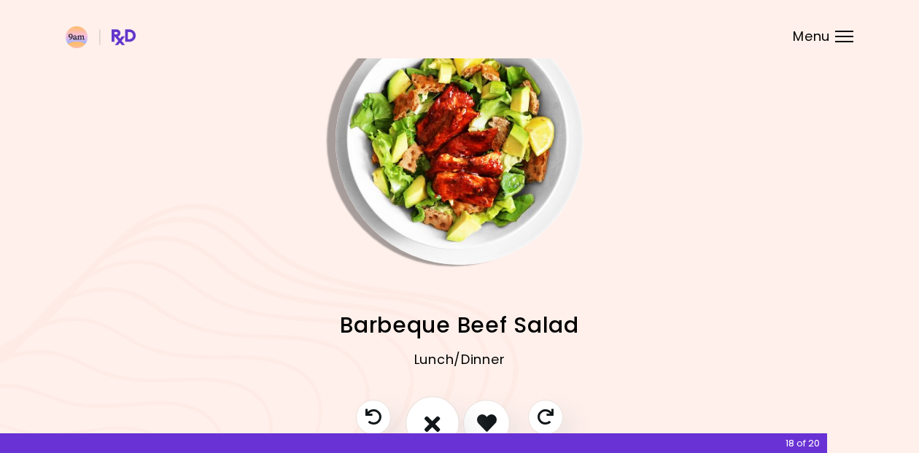
click at [444, 418] on button "I don't like this recipe" at bounding box center [433, 423] width 54 height 54
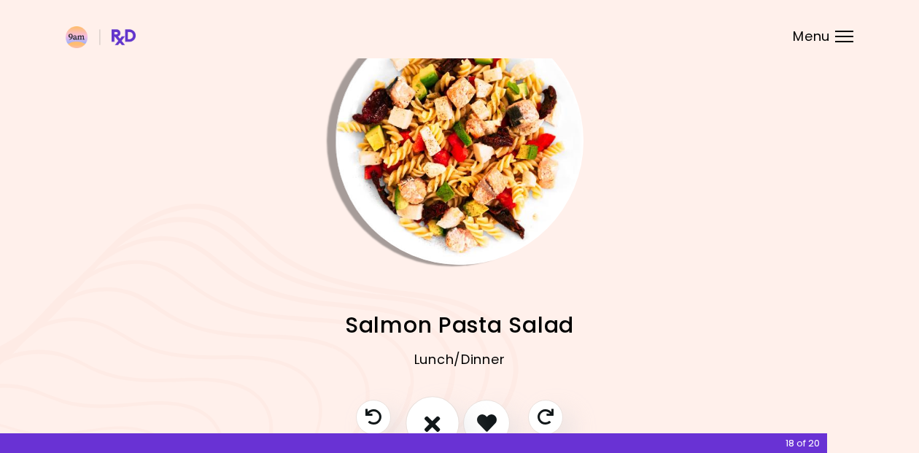
click at [444, 418] on button "I don't like this recipe" at bounding box center [433, 423] width 54 height 54
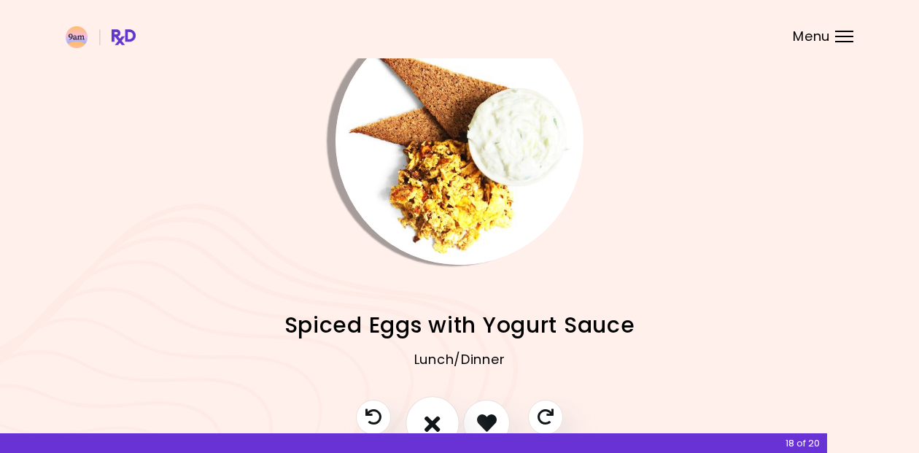
click at [444, 418] on button "I don't like this recipe" at bounding box center [433, 423] width 54 height 54
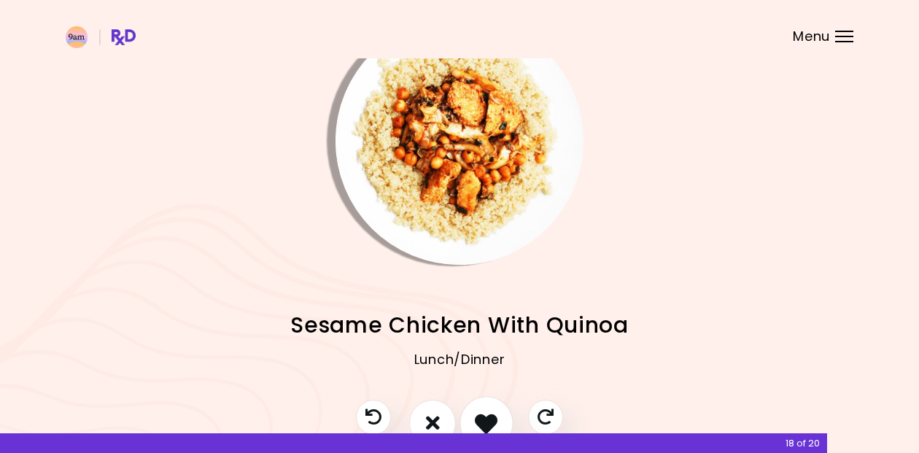
click at [482, 418] on icon "I like this recipe" at bounding box center [486, 422] width 23 height 23
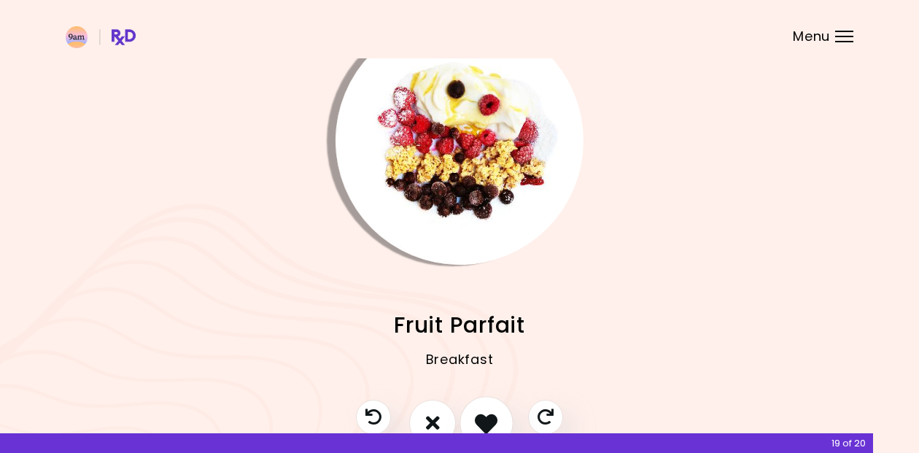
click at [490, 412] on icon "I like this recipe" at bounding box center [486, 422] width 23 height 23
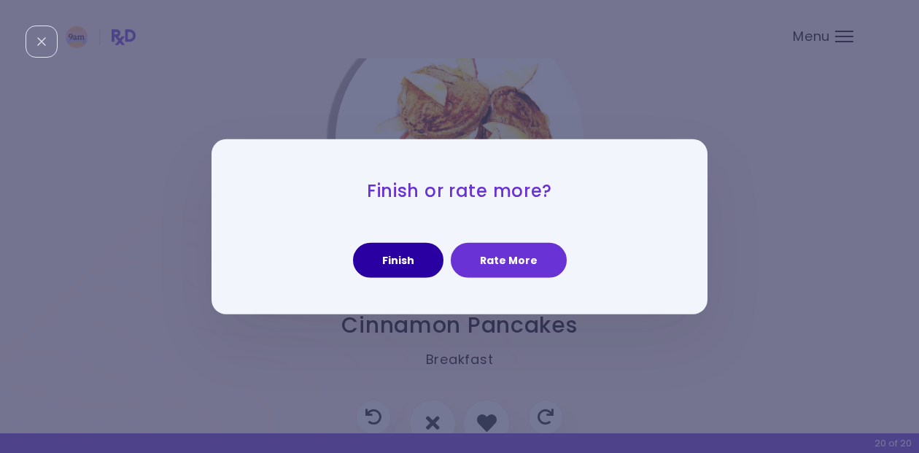
click at [405, 261] on button "Finish" at bounding box center [398, 260] width 90 height 35
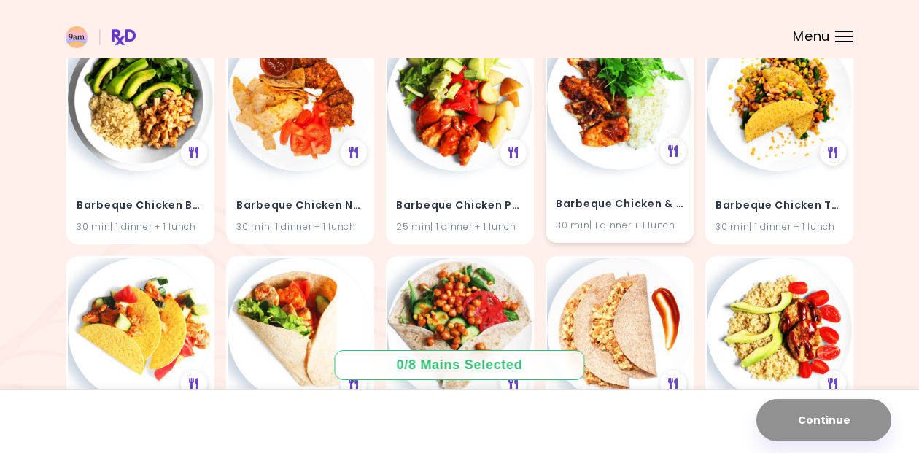
scroll to position [4121, 0]
